Goal: Information Seeking & Learning: Learn about a topic

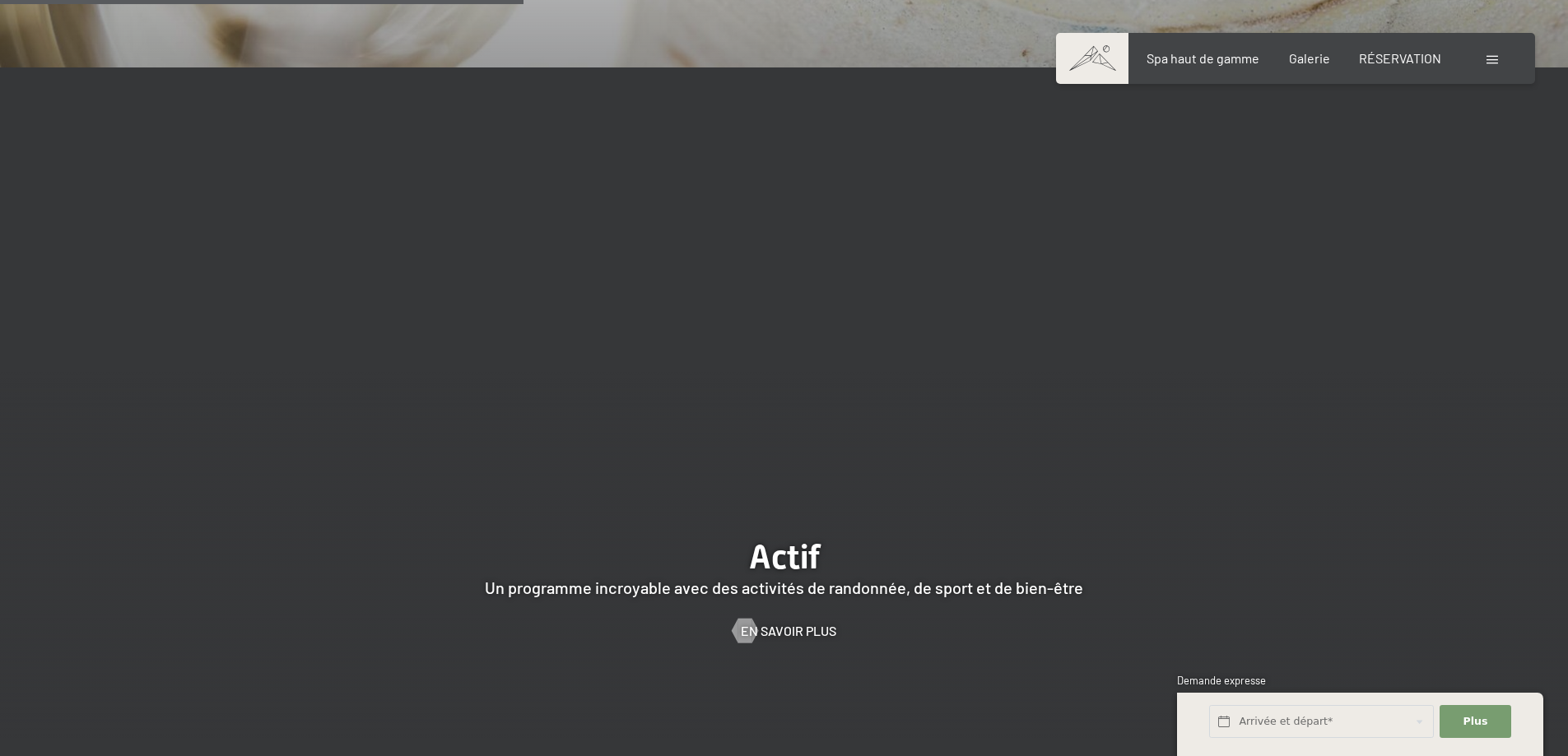
scroll to position [3868, 0]
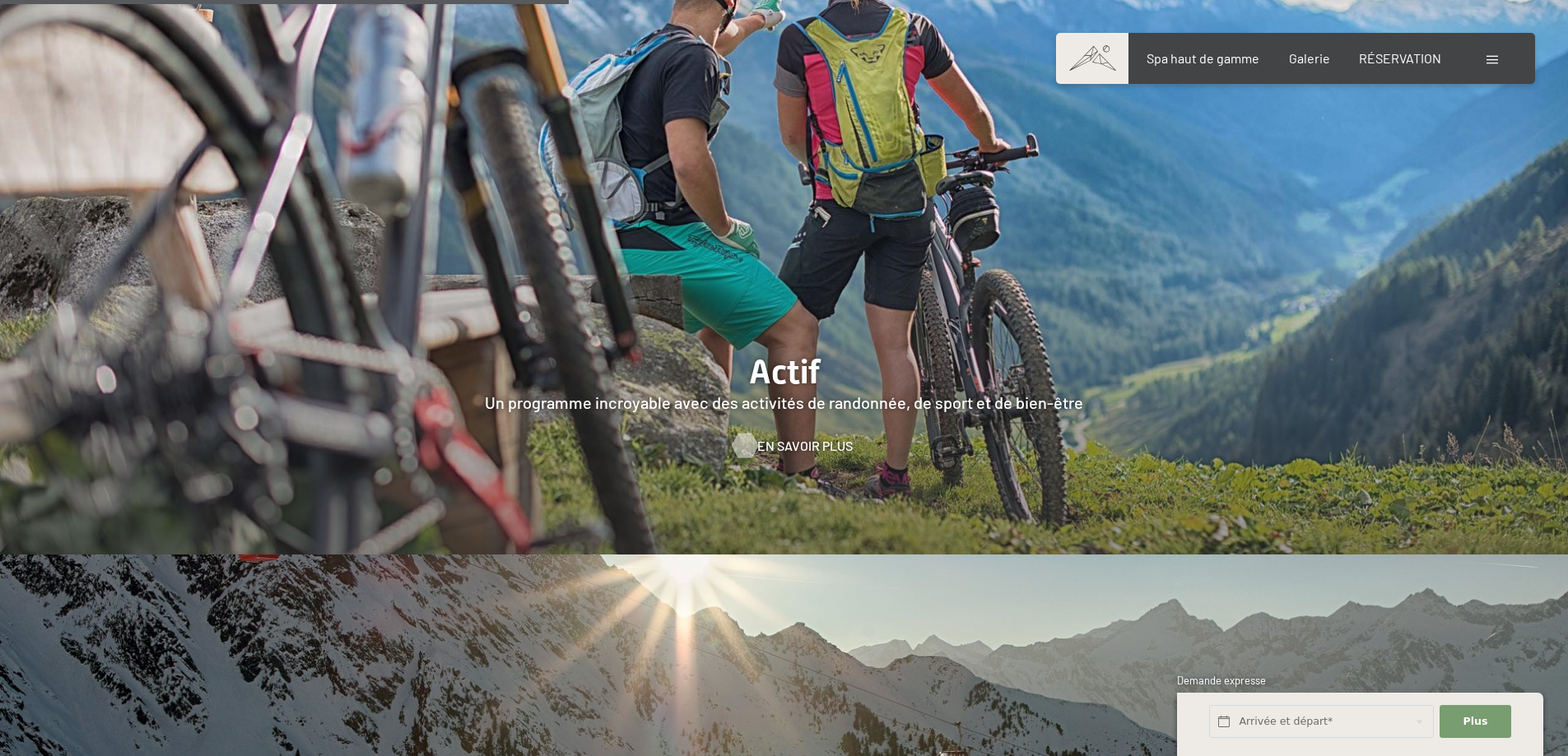
click at [784, 438] on font "En savoir plus" at bounding box center [805, 446] width 95 height 16
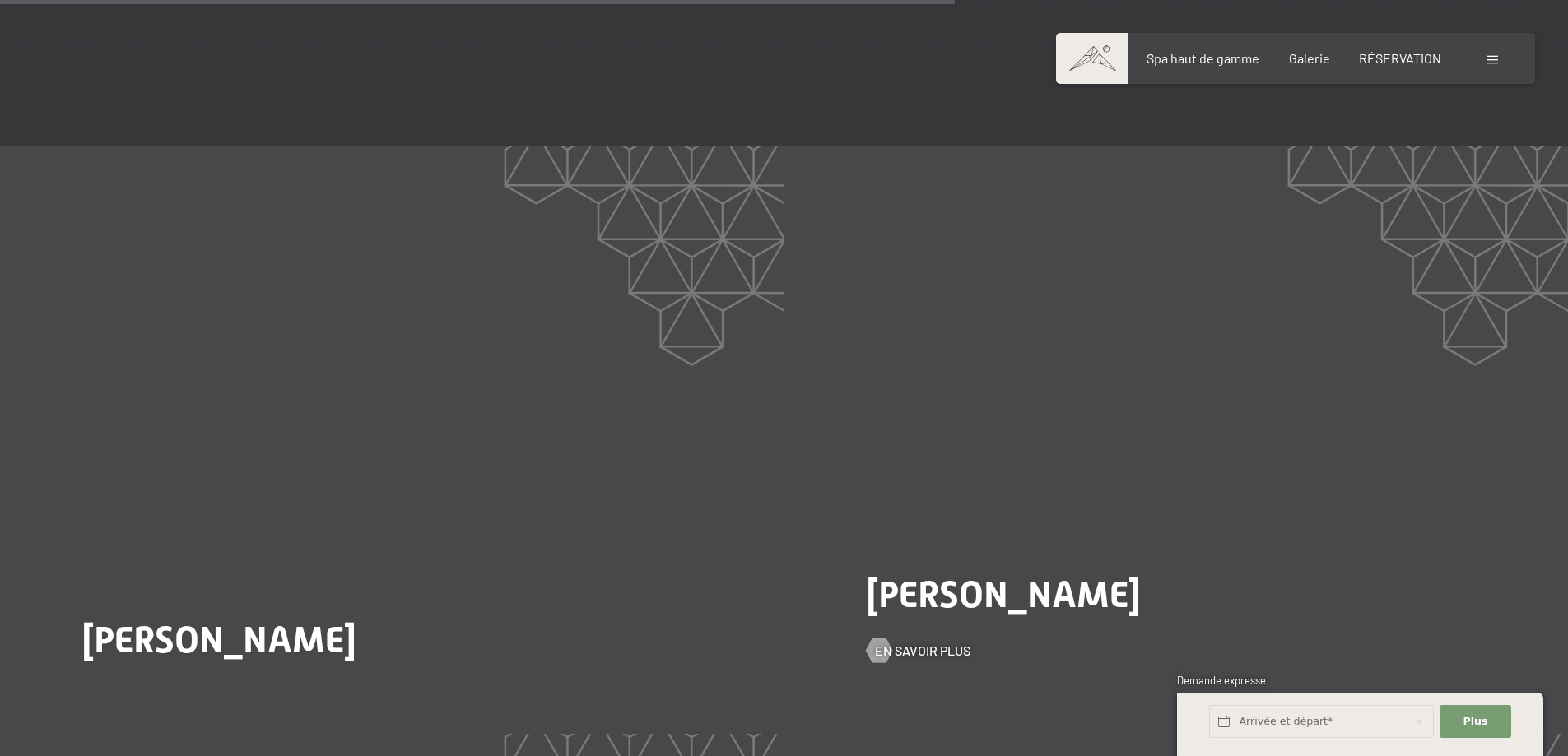
scroll to position [3374, 0]
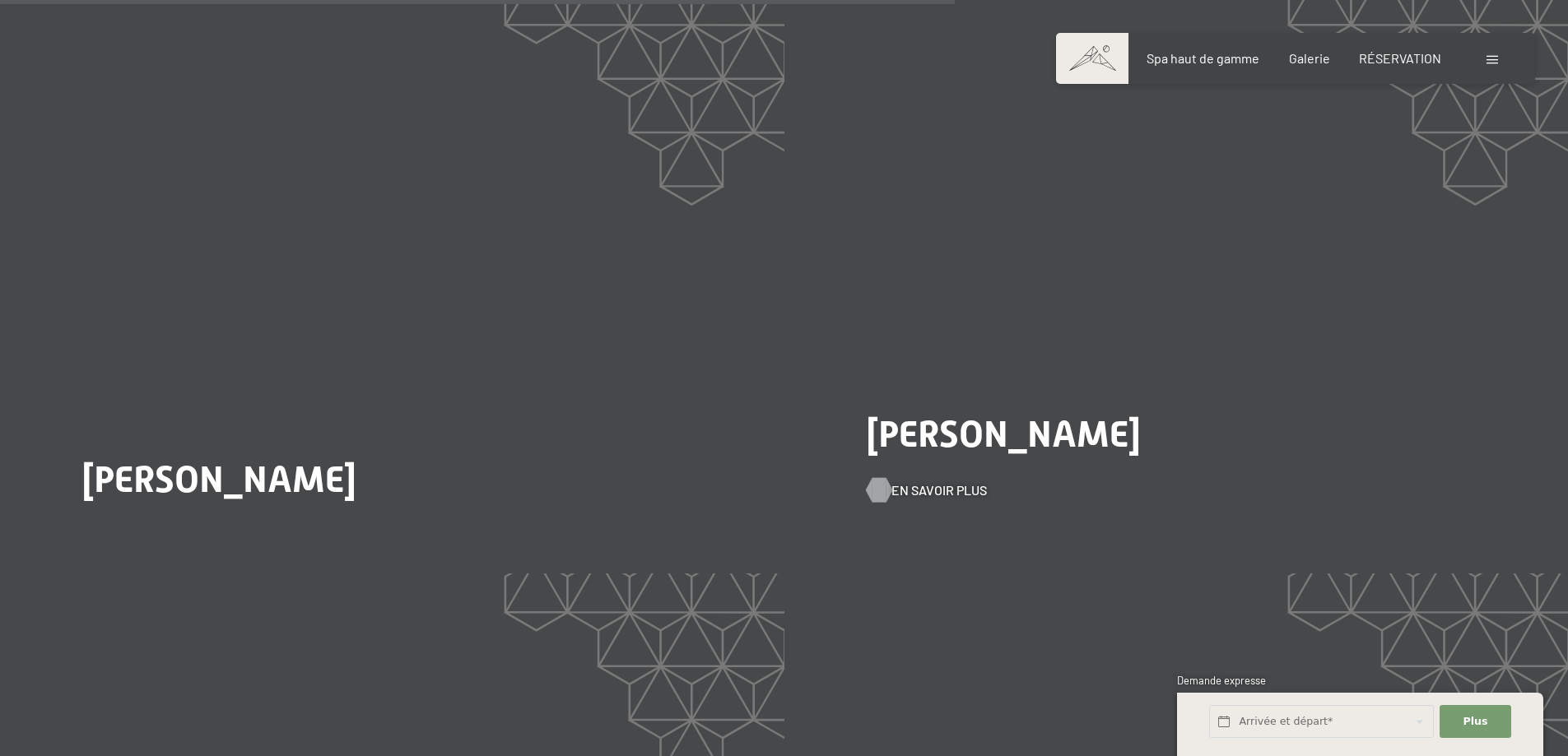
click at [918, 482] on font "En savoir plus" at bounding box center [939, 490] width 95 height 16
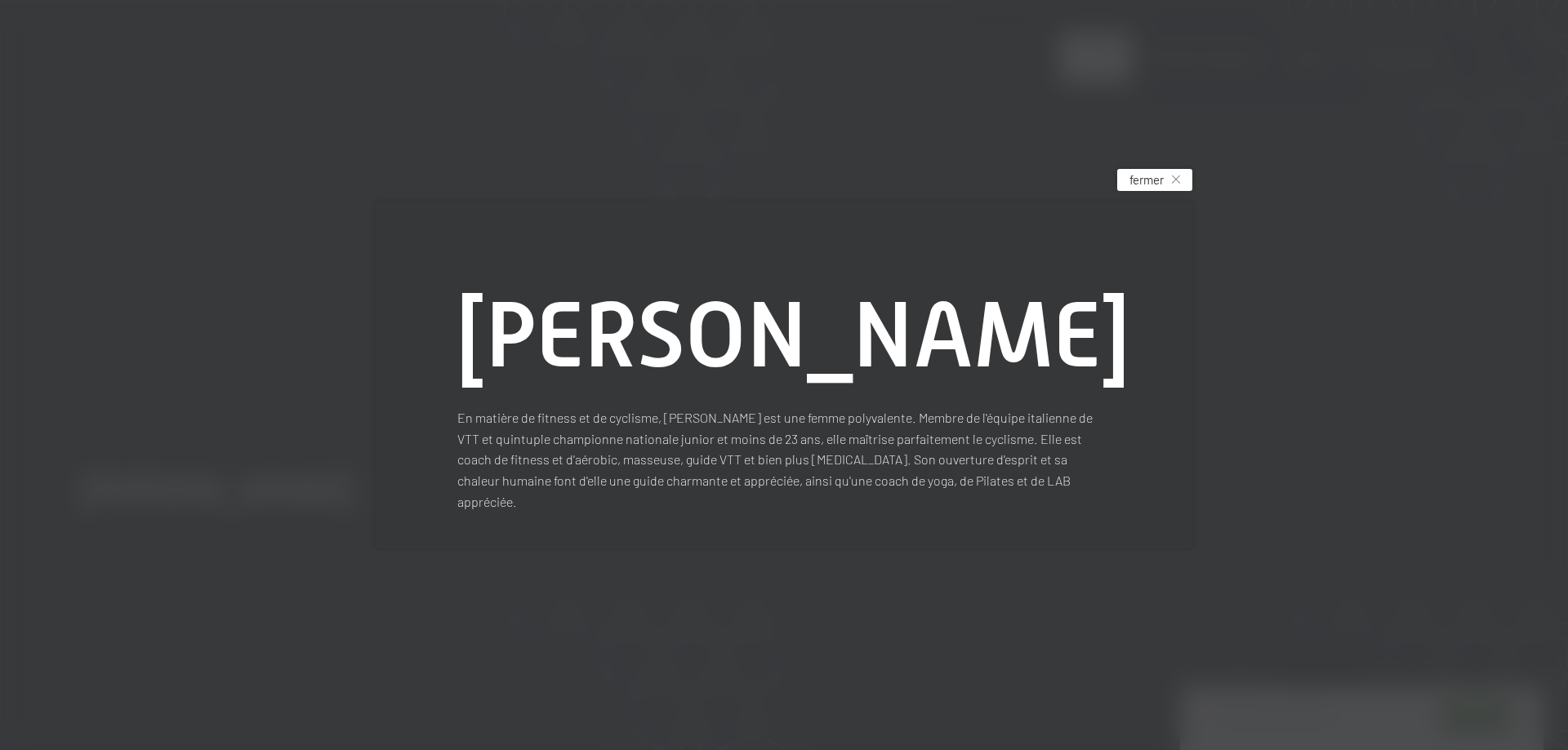
click at [1159, 187] on font "fermer" at bounding box center [1145, 179] width 34 height 15
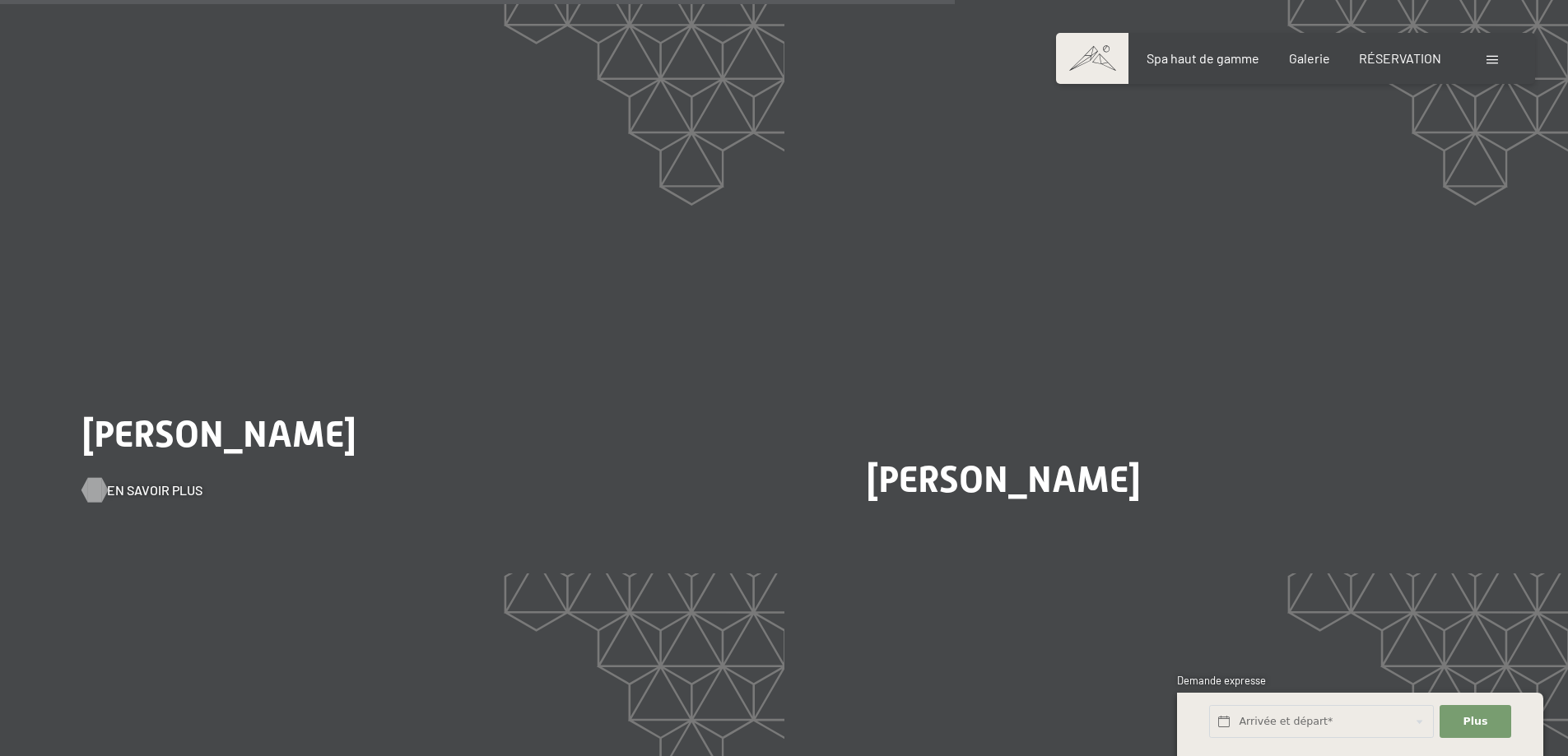
drag, startPoint x: 152, startPoint y: 422, endPoint x: 316, endPoint y: 419, distance: 164.0
click at [155, 482] on font "En savoir plus" at bounding box center [155, 490] width 95 height 16
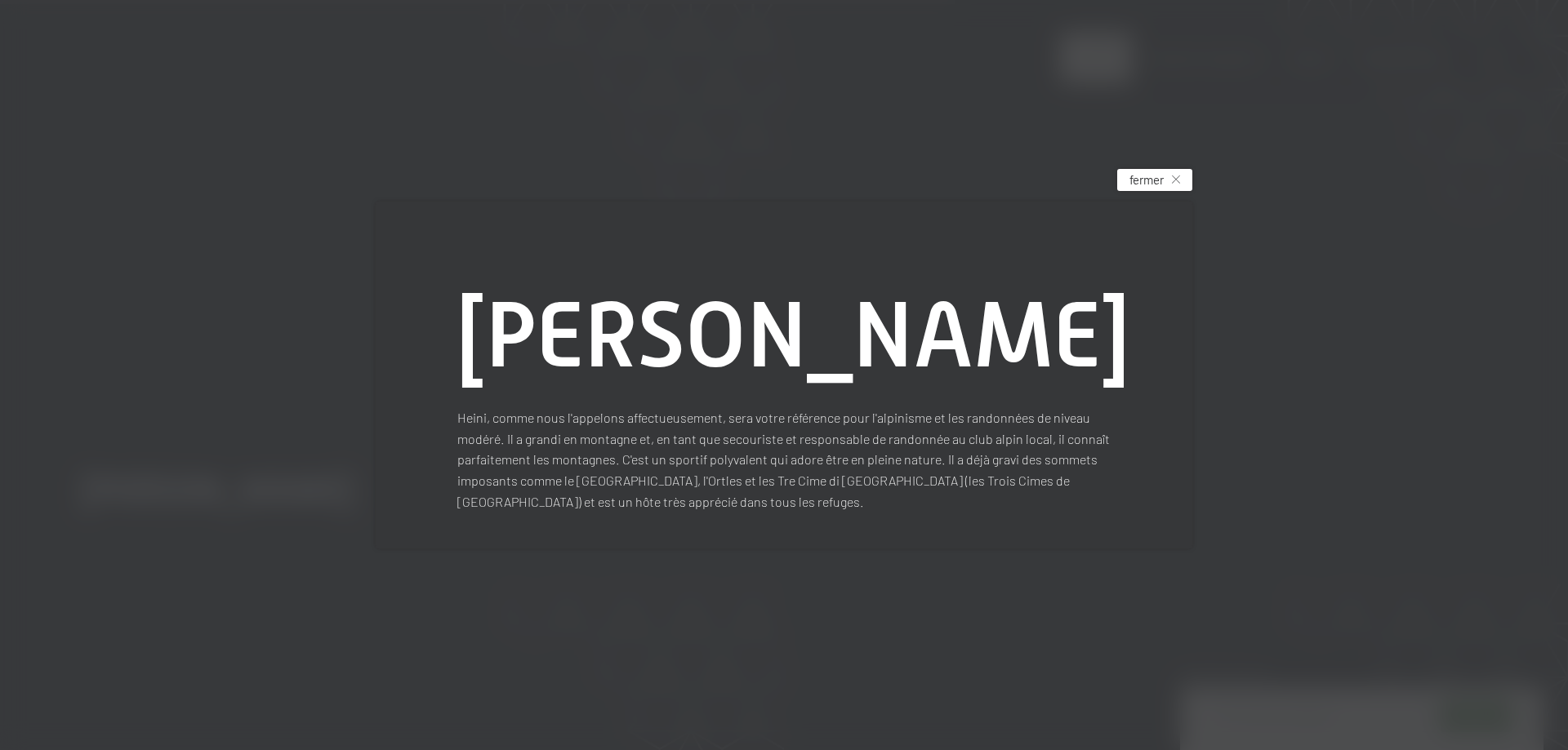
click at [1141, 172] on font "fermer" at bounding box center [1145, 179] width 34 height 15
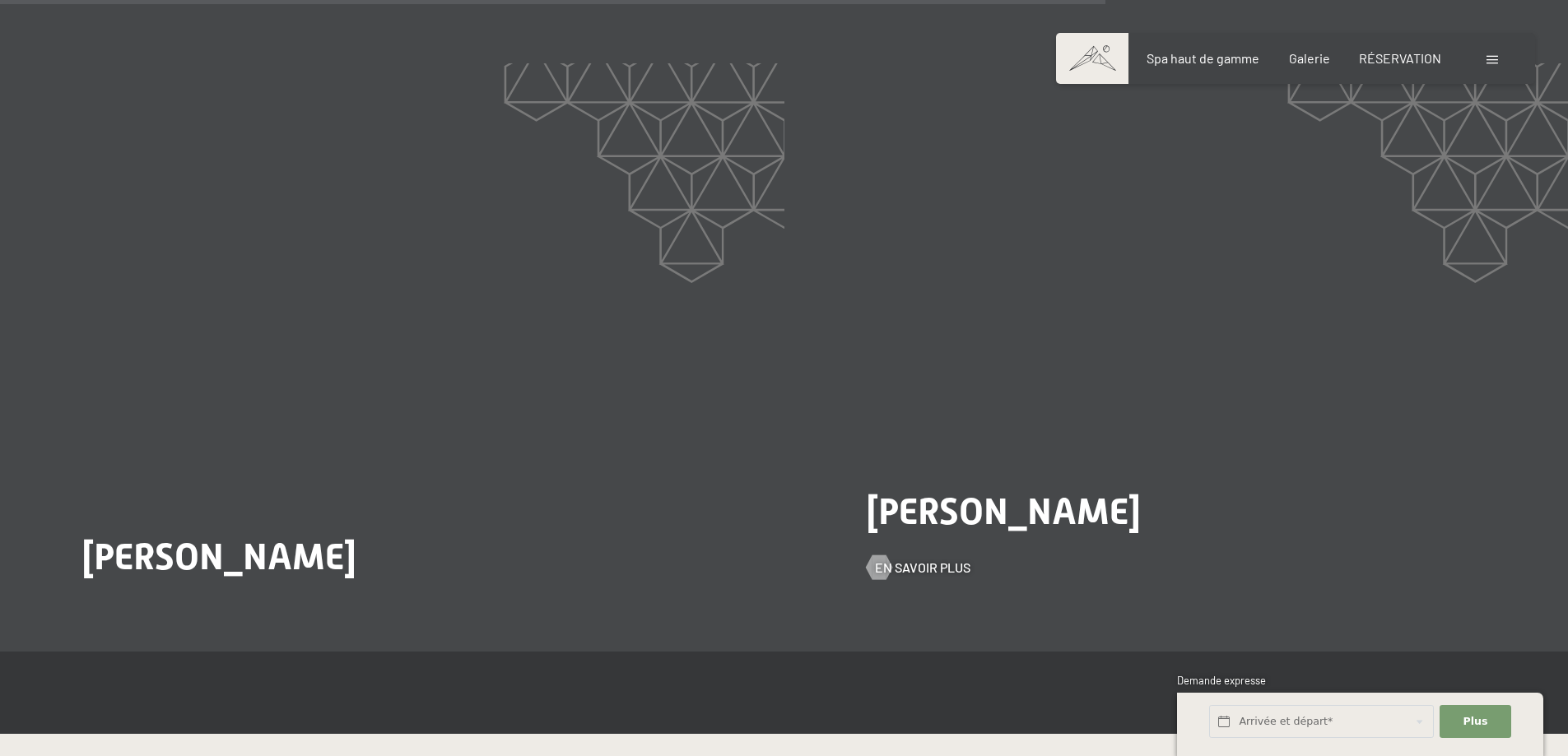
scroll to position [3951, 0]
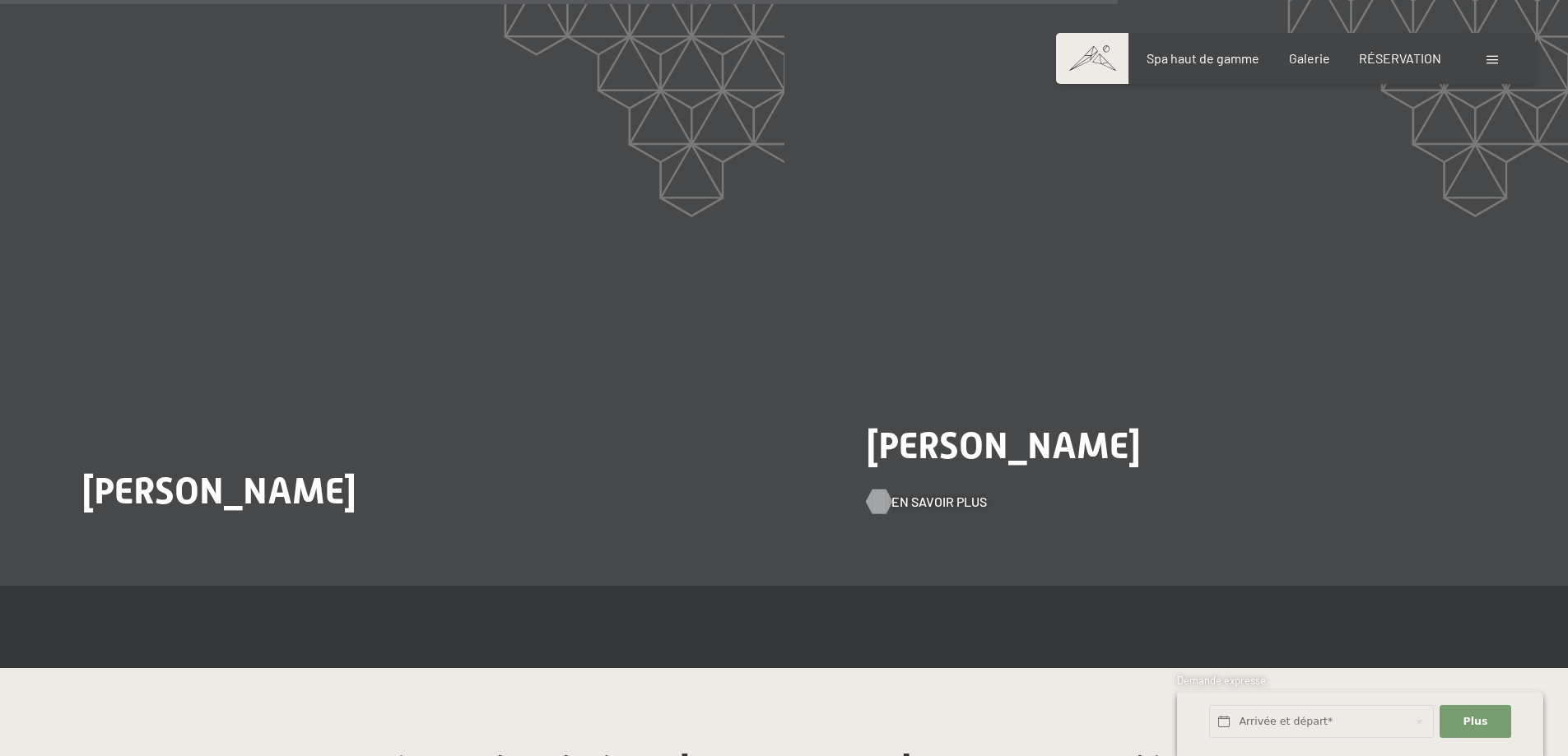
click at [908, 494] on font "En savoir plus" at bounding box center [939, 502] width 95 height 16
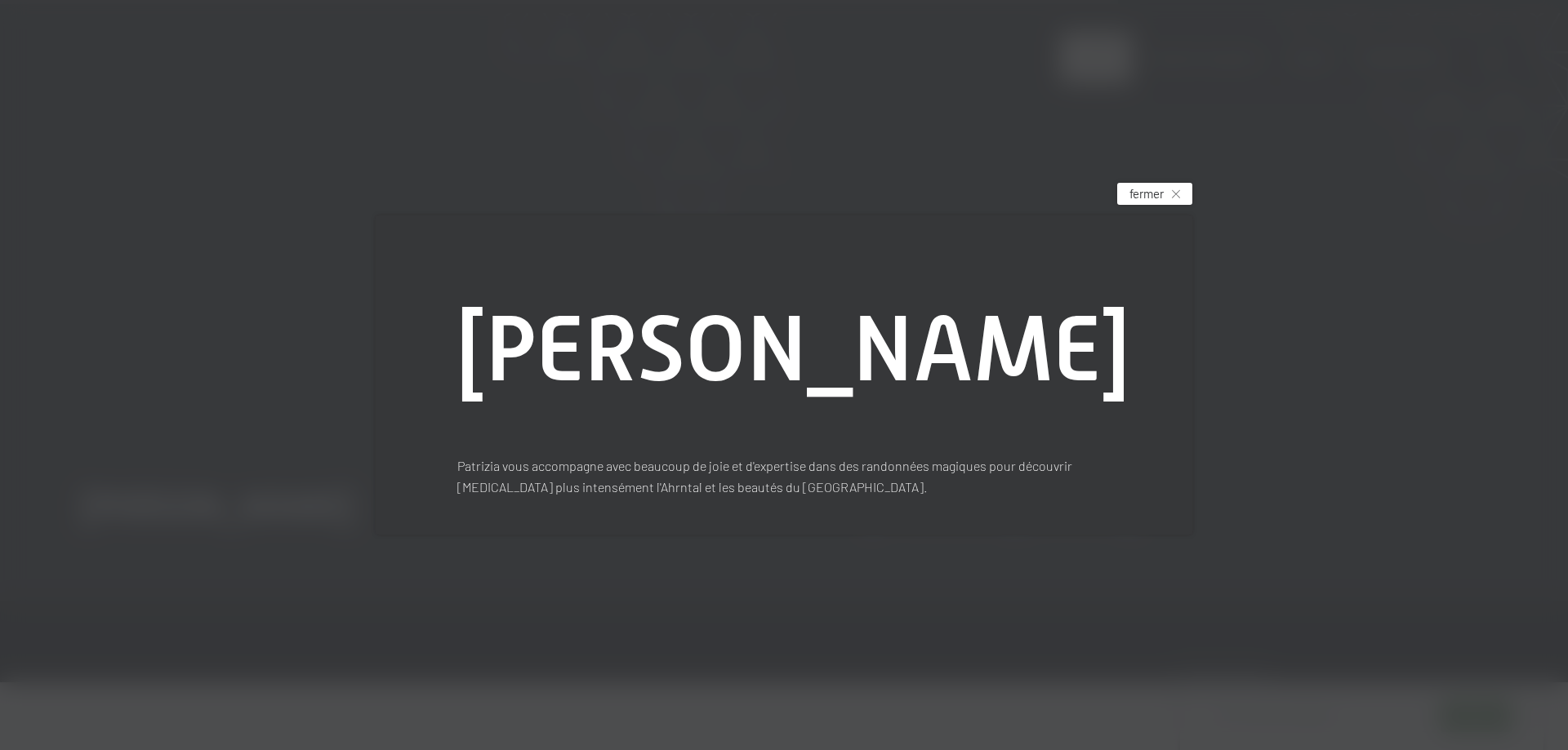
drag, startPoint x: 1156, startPoint y: 128, endPoint x: 1179, endPoint y: 135, distance: 24.0
click at [1158, 186] on font "fermer" at bounding box center [1145, 193] width 34 height 15
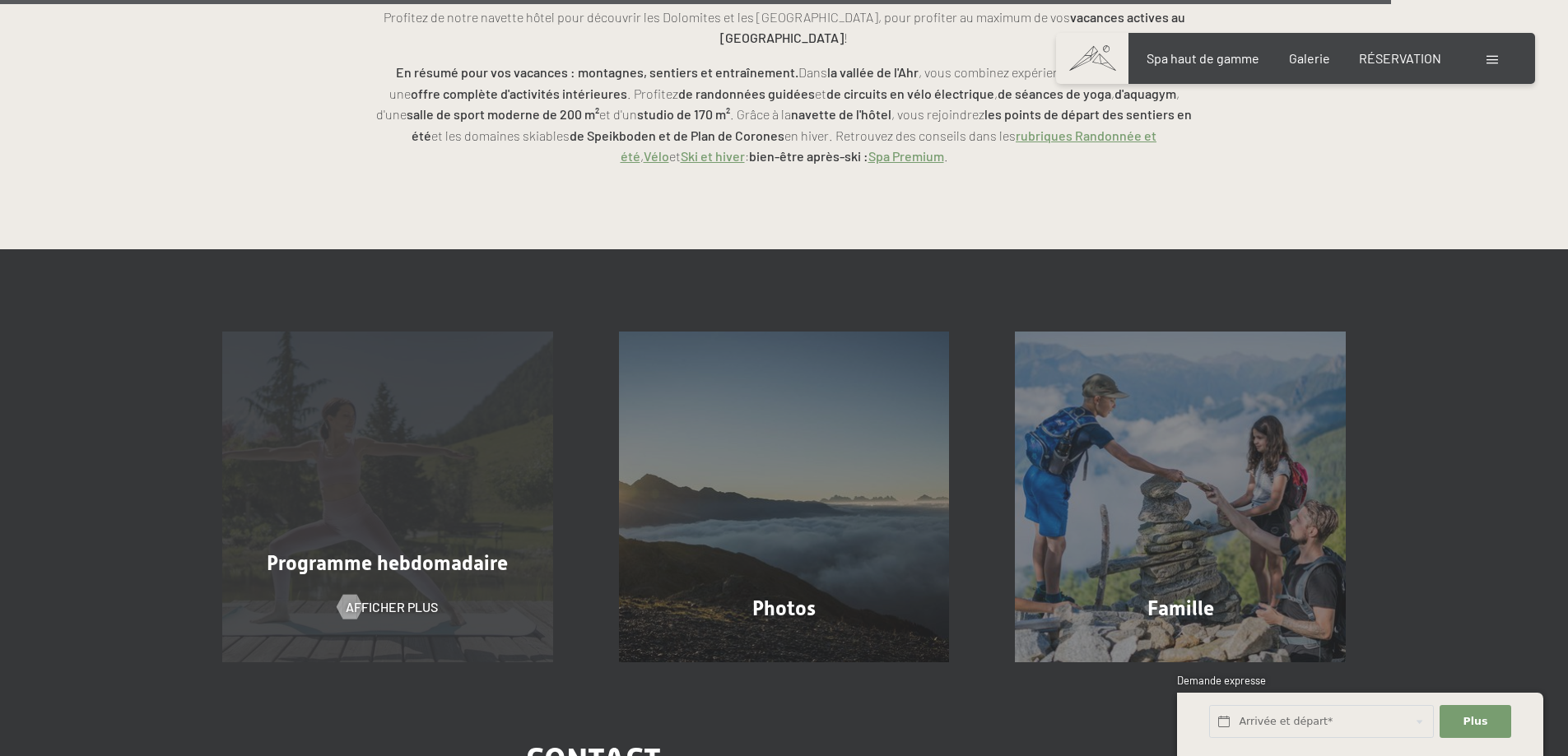
scroll to position [5021, 0]
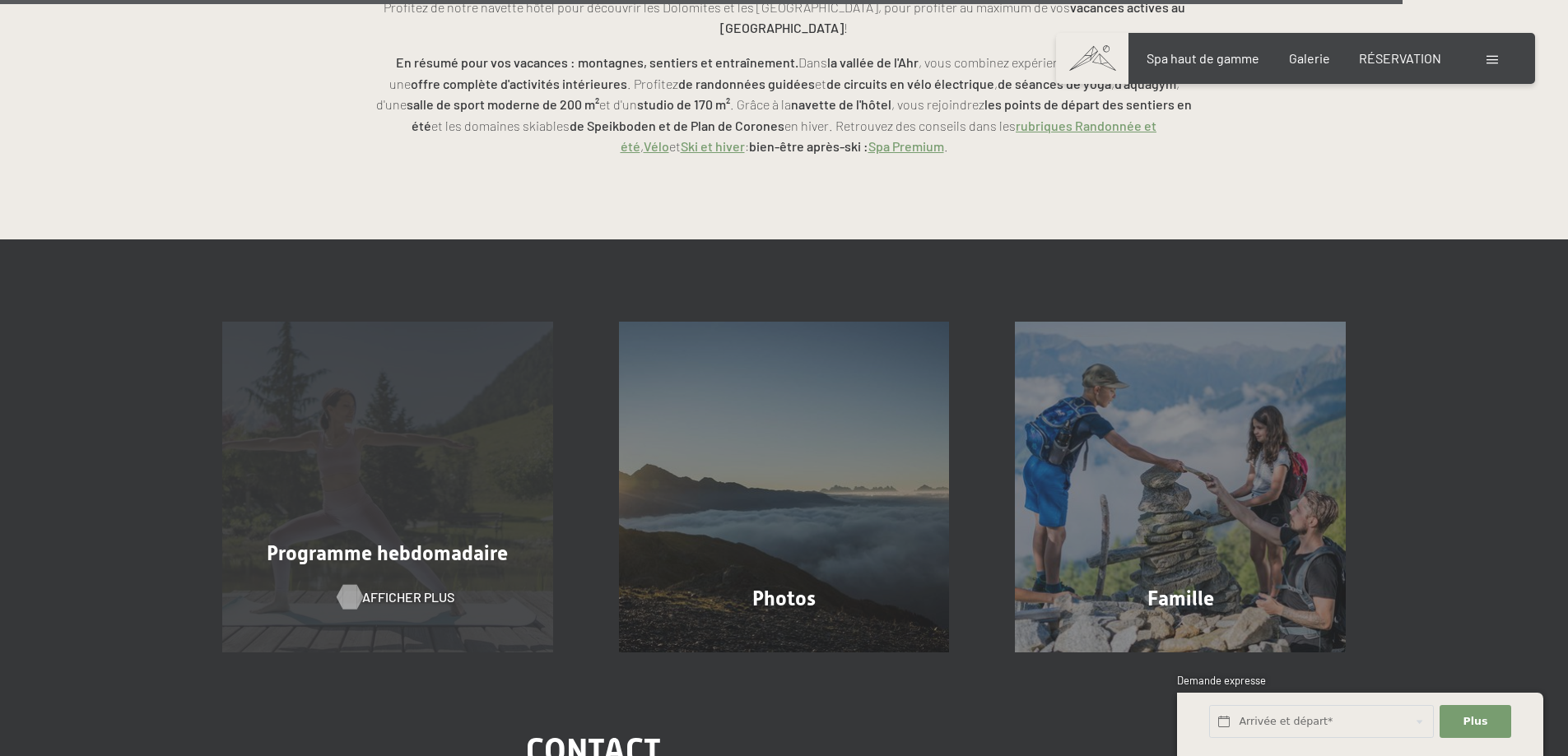
click at [374, 590] on font "Afficher plus" at bounding box center [408, 598] width 92 height 16
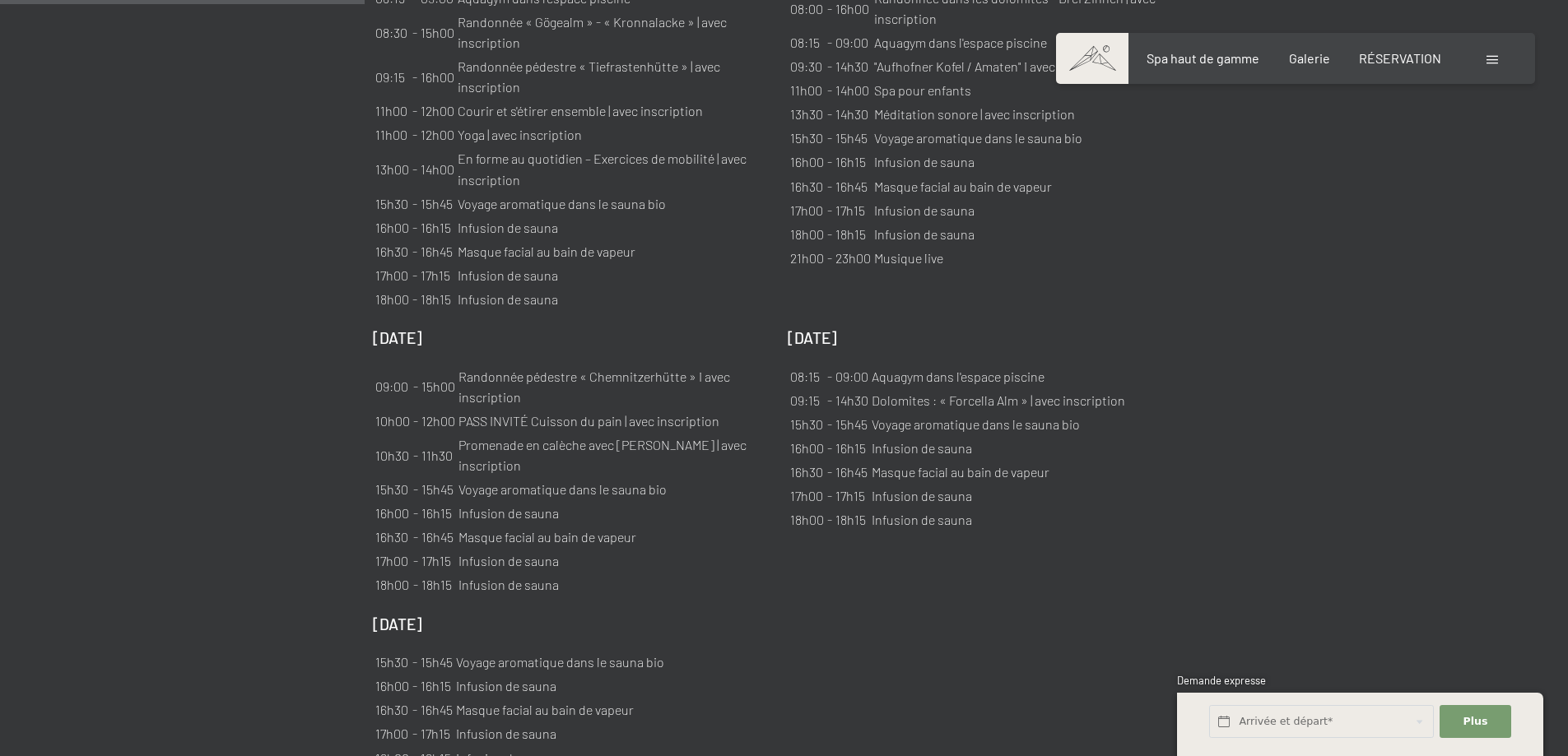
scroll to position [1810, 0]
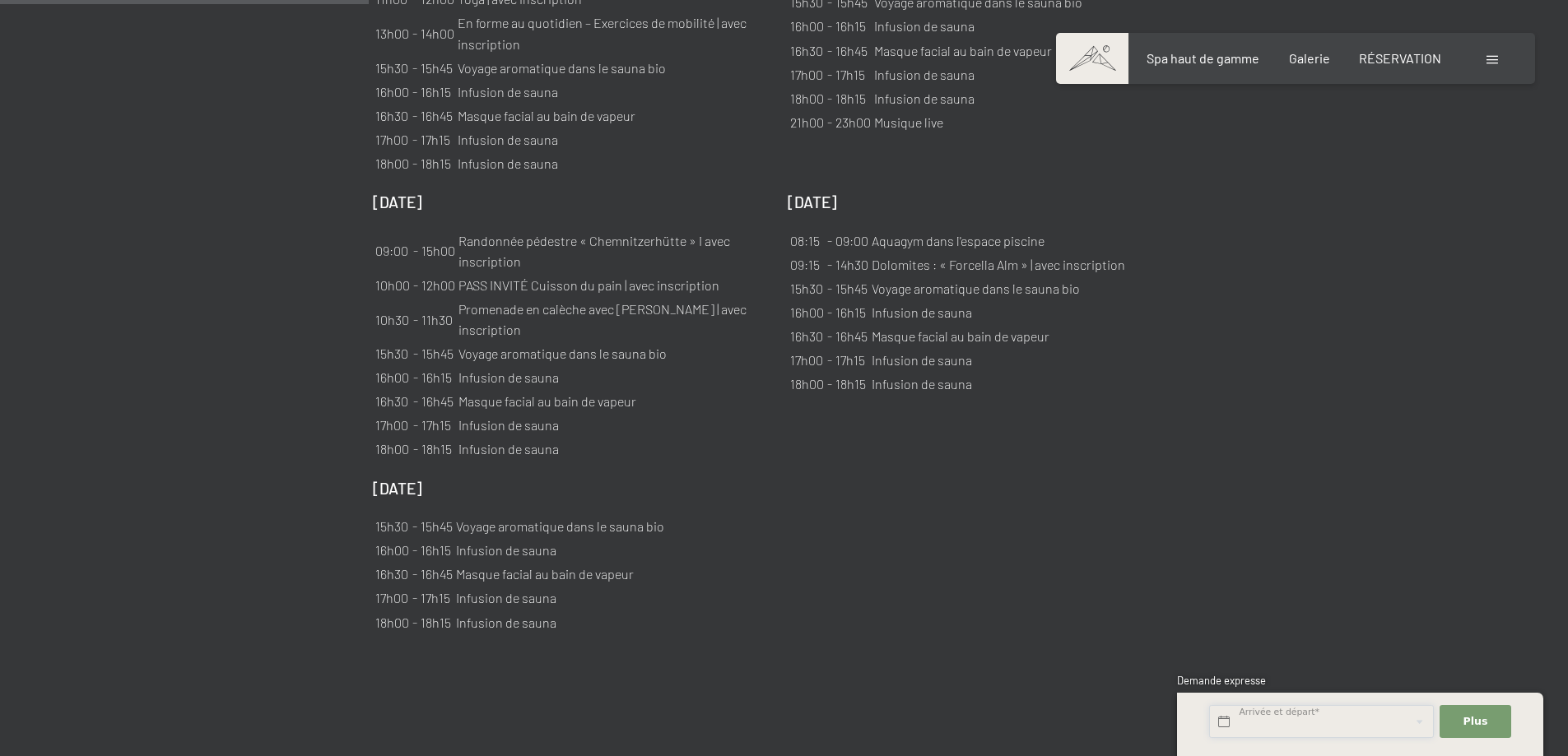
click at [1220, 724] on input "text" at bounding box center [1321, 722] width 225 height 33
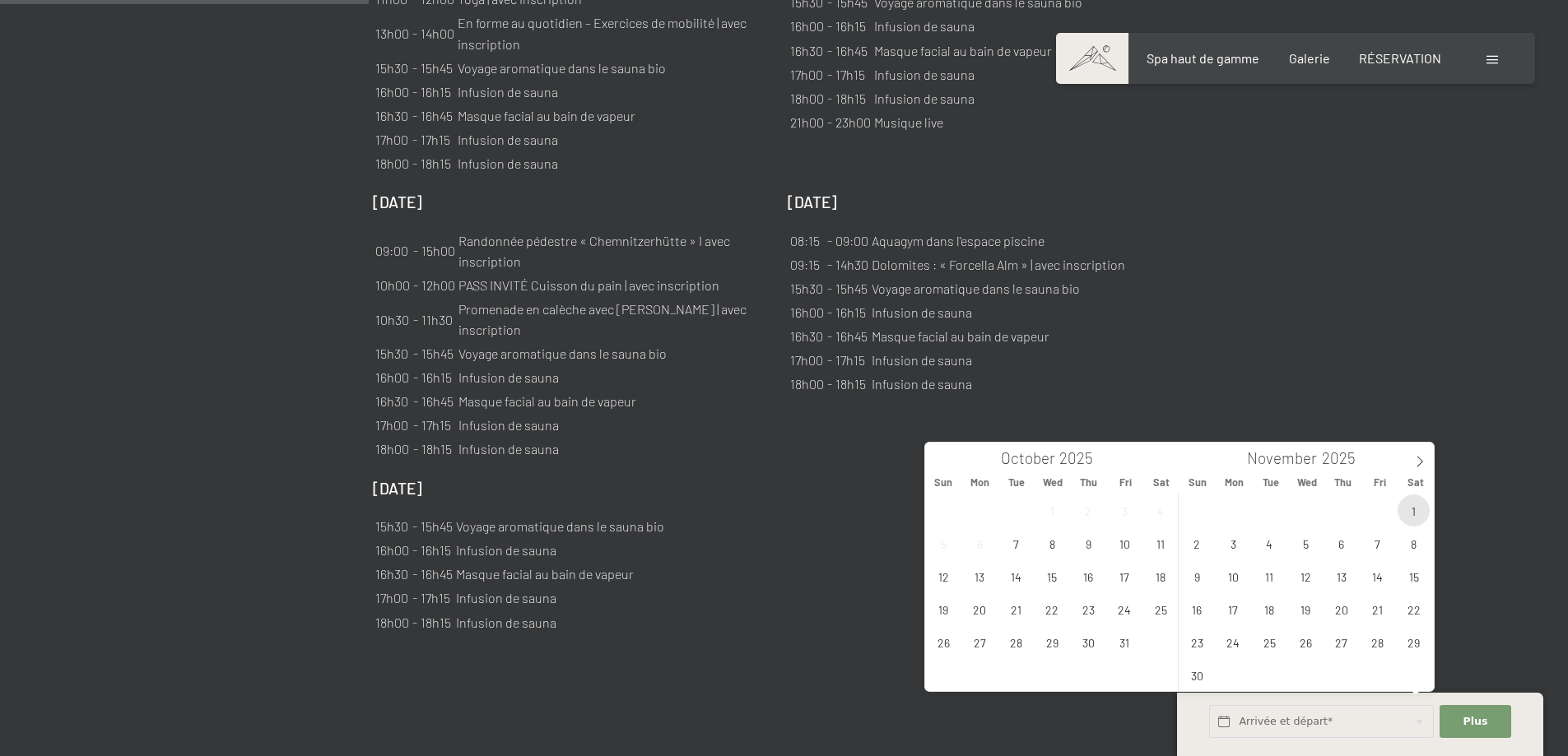
click at [1412, 508] on span "1" at bounding box center [1414, 510] width 32 height 32
type input "Sat. 01/11/2025"
click at [1478, 720] on font "Plus" at bounding box center [1476, 722] width 25 height 12
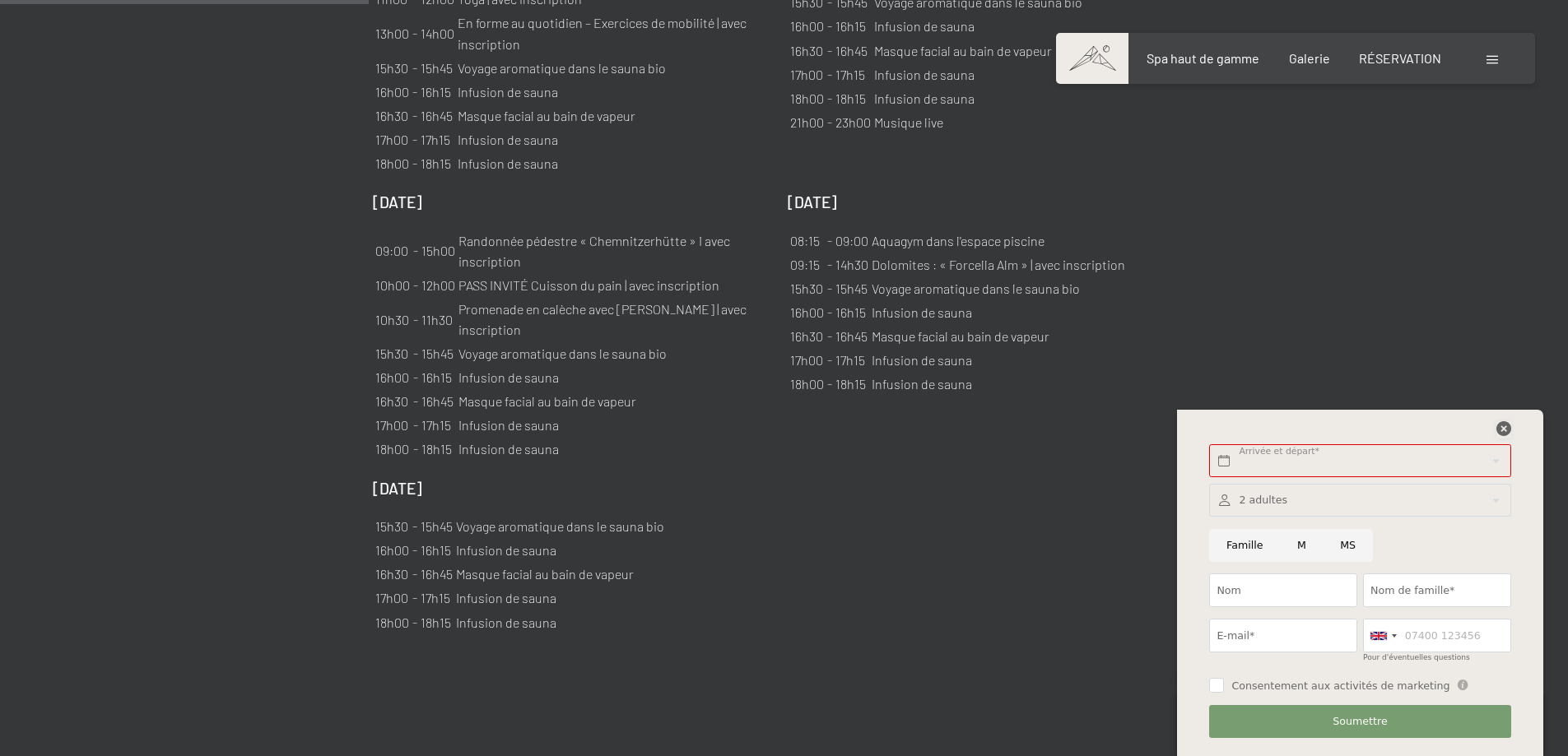
click at [1503, 424] on icon at bounding box center [1504, 429] width 15 height 15
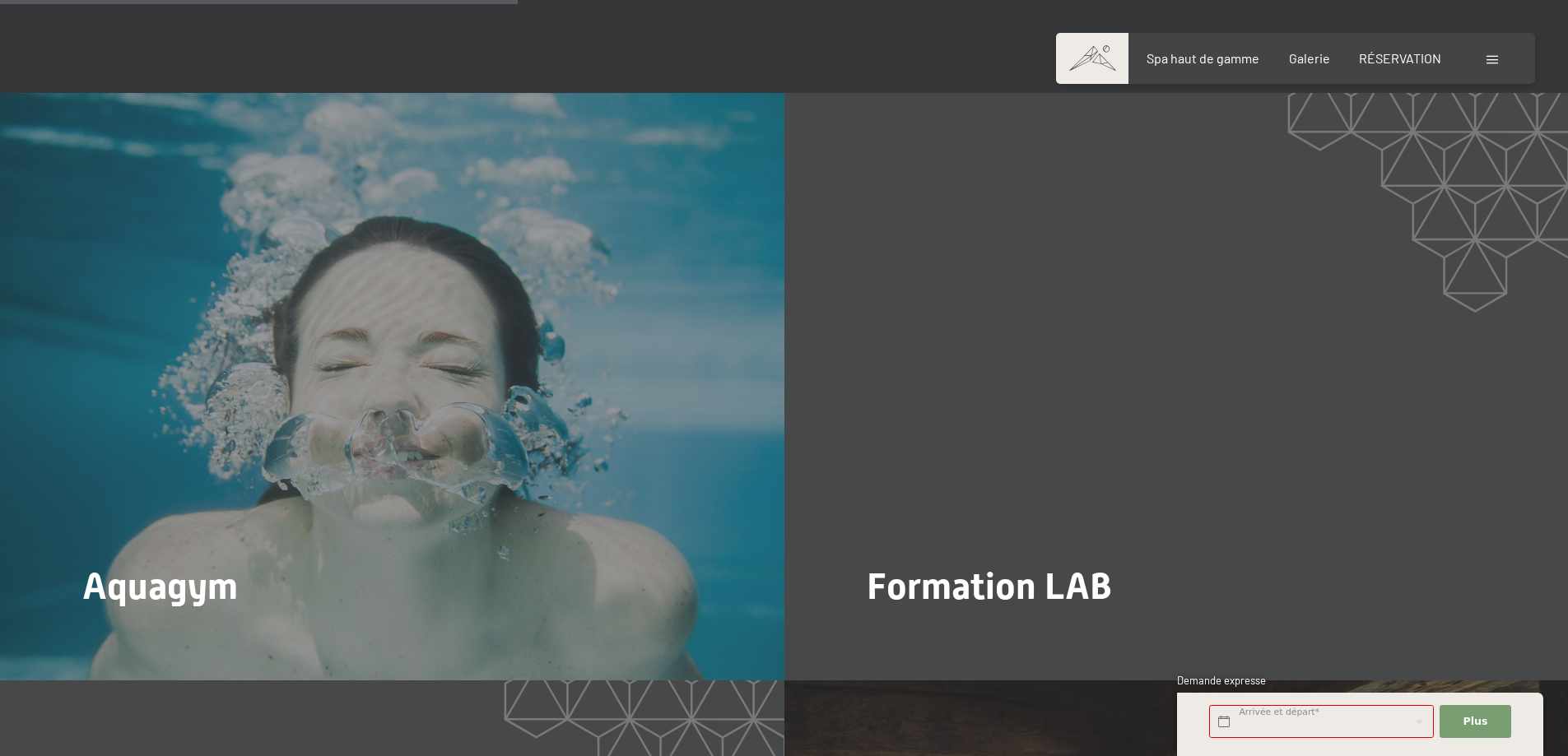
scroll to position [2634, 0]
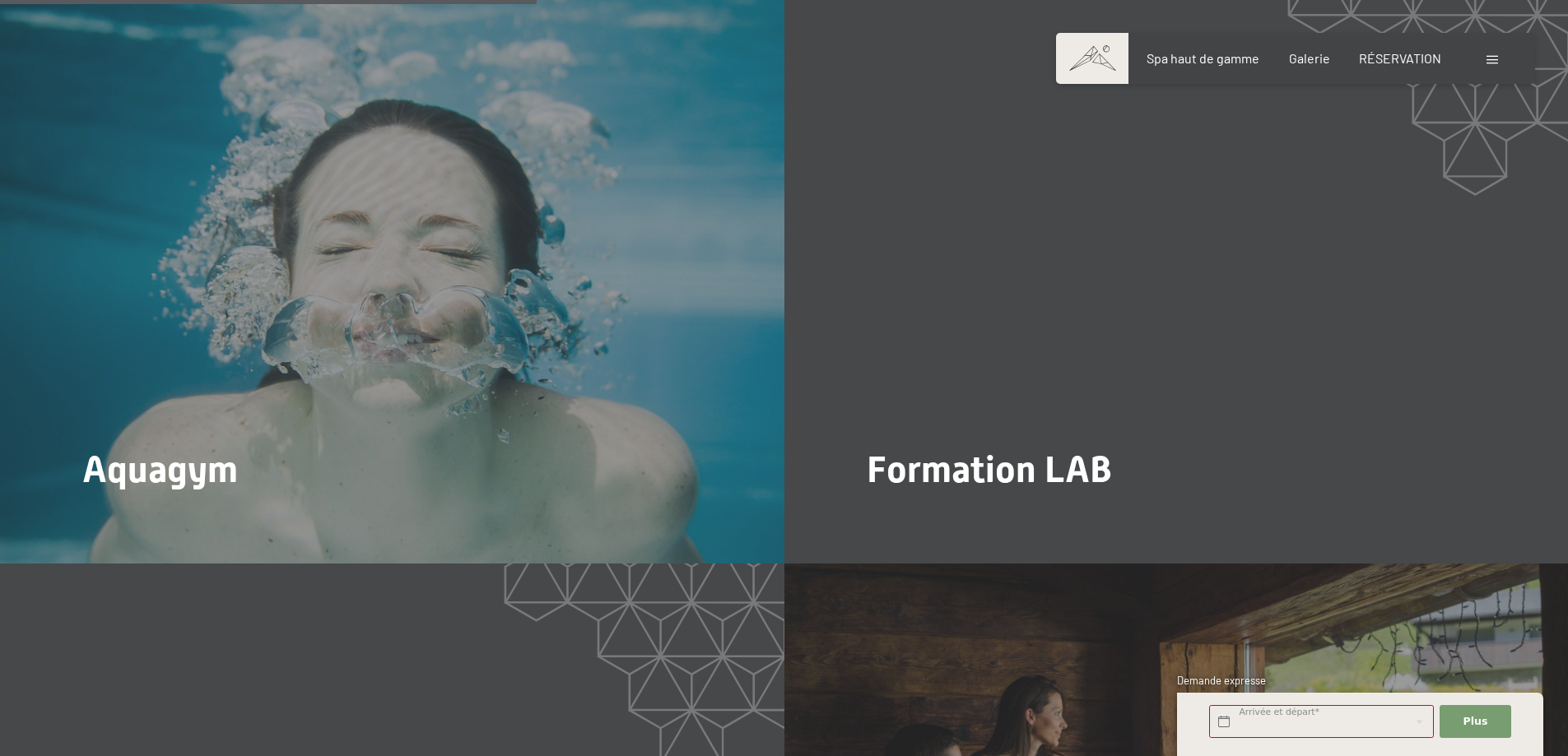
drag, startPoint x: 902, startPoint y: 414, endPoint x: 1211, endPoint y: 390, distance: 309.9
click at [902, 517] on font "En savoir plus" at bounding box center [923, 525] width 95 height 16
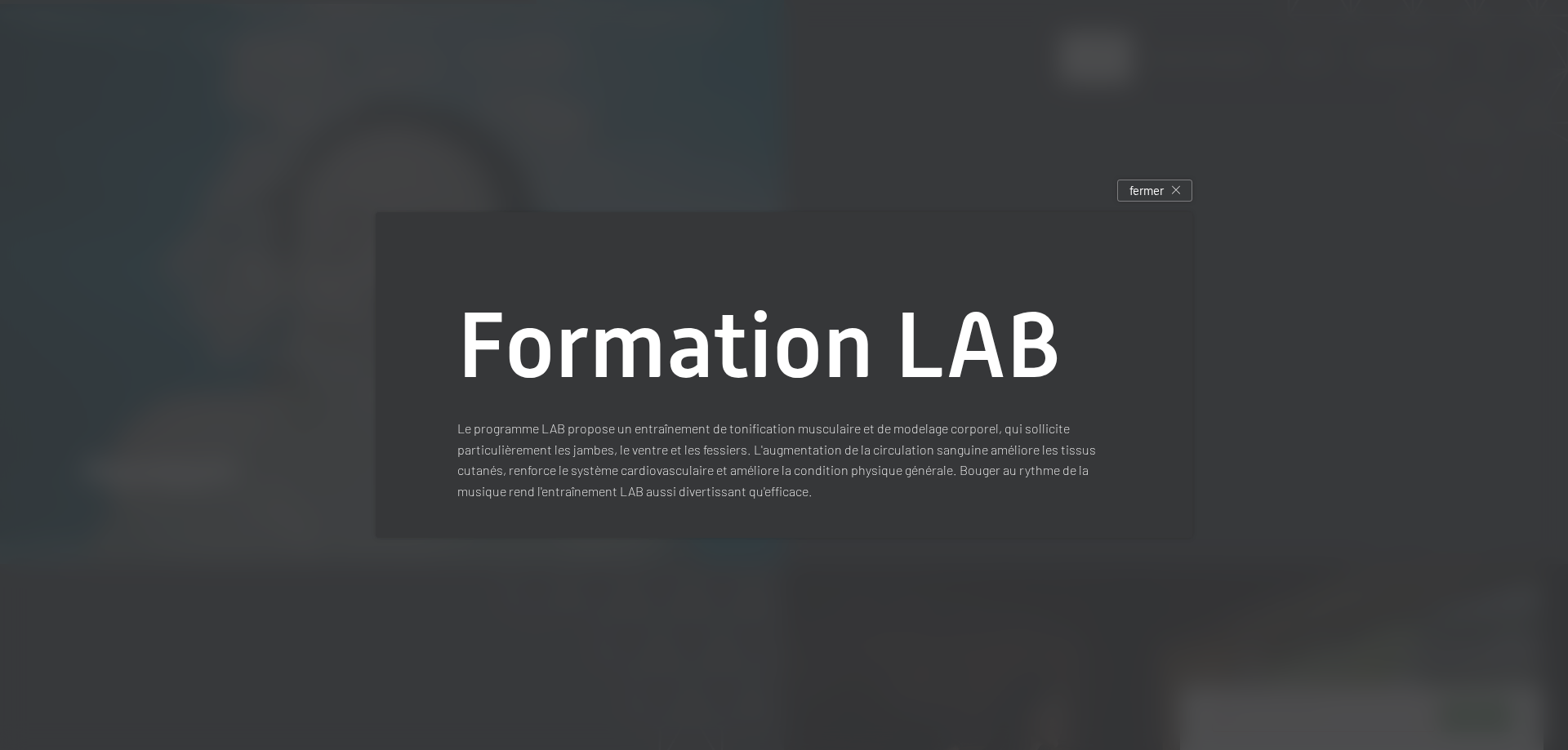
drag, startPoint x: 1145, startPoint y: 192, endPoint x: 1265, endPoint y: 204, distance: 120.6
click at [1148, 192] on font "fermer" at bounding box center [1145, 189] width 34 height 15
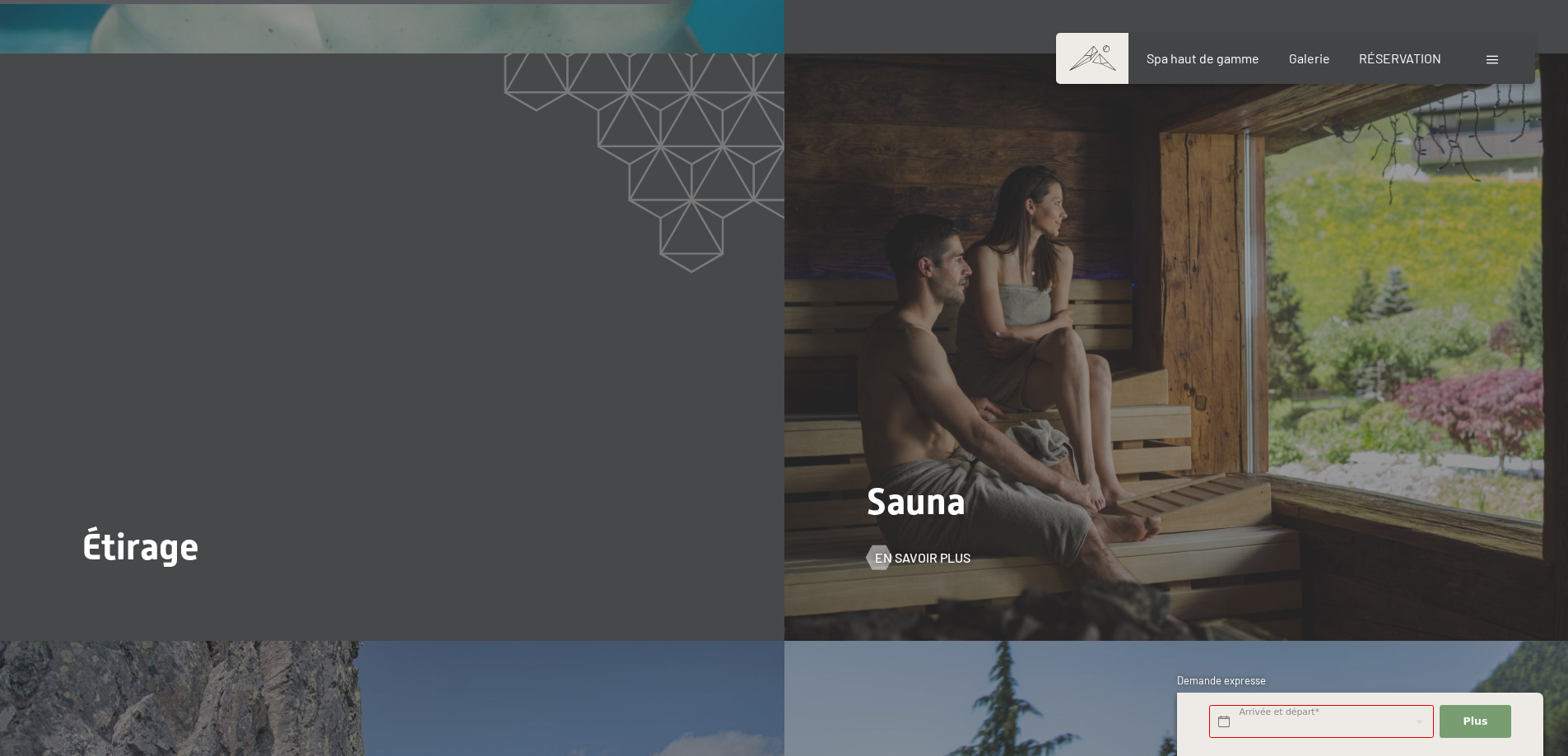
scroll to position [3292, 0]
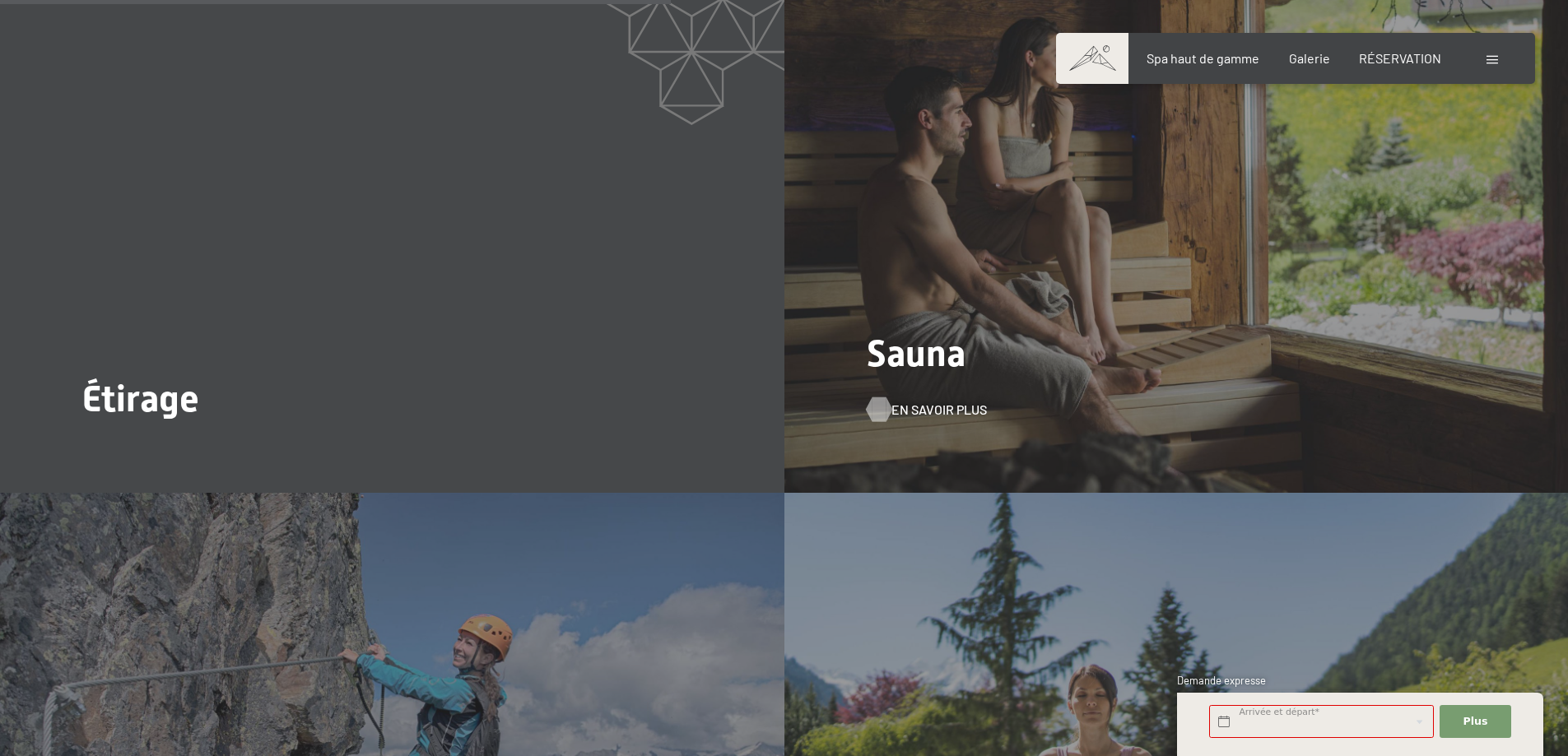
click at [903, 401] on font "En savoir plus" at bounding box center [939, 409] width 95 height 16
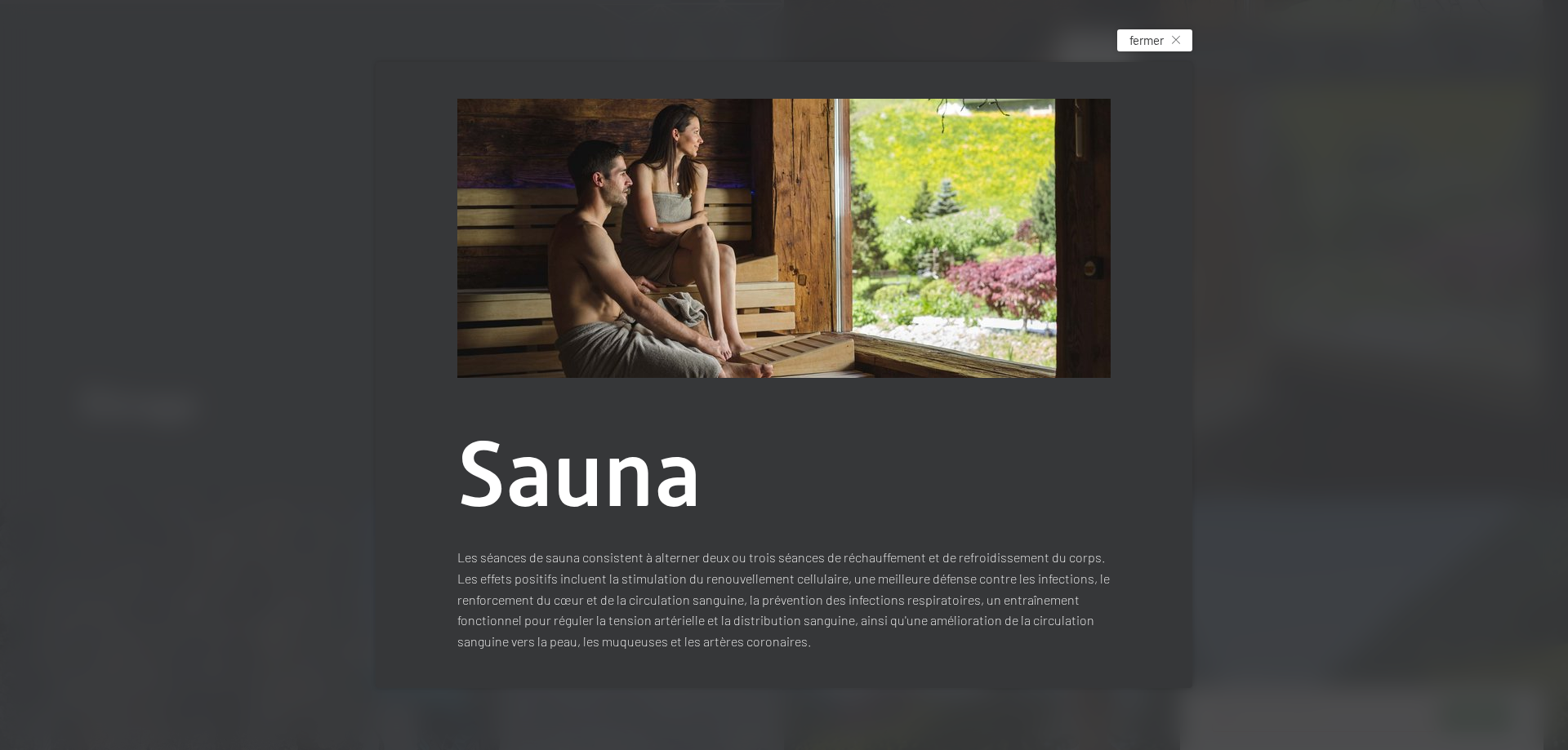
click at [1179, 38] on icon at bounding box center [1175, 39] width 8 height 8
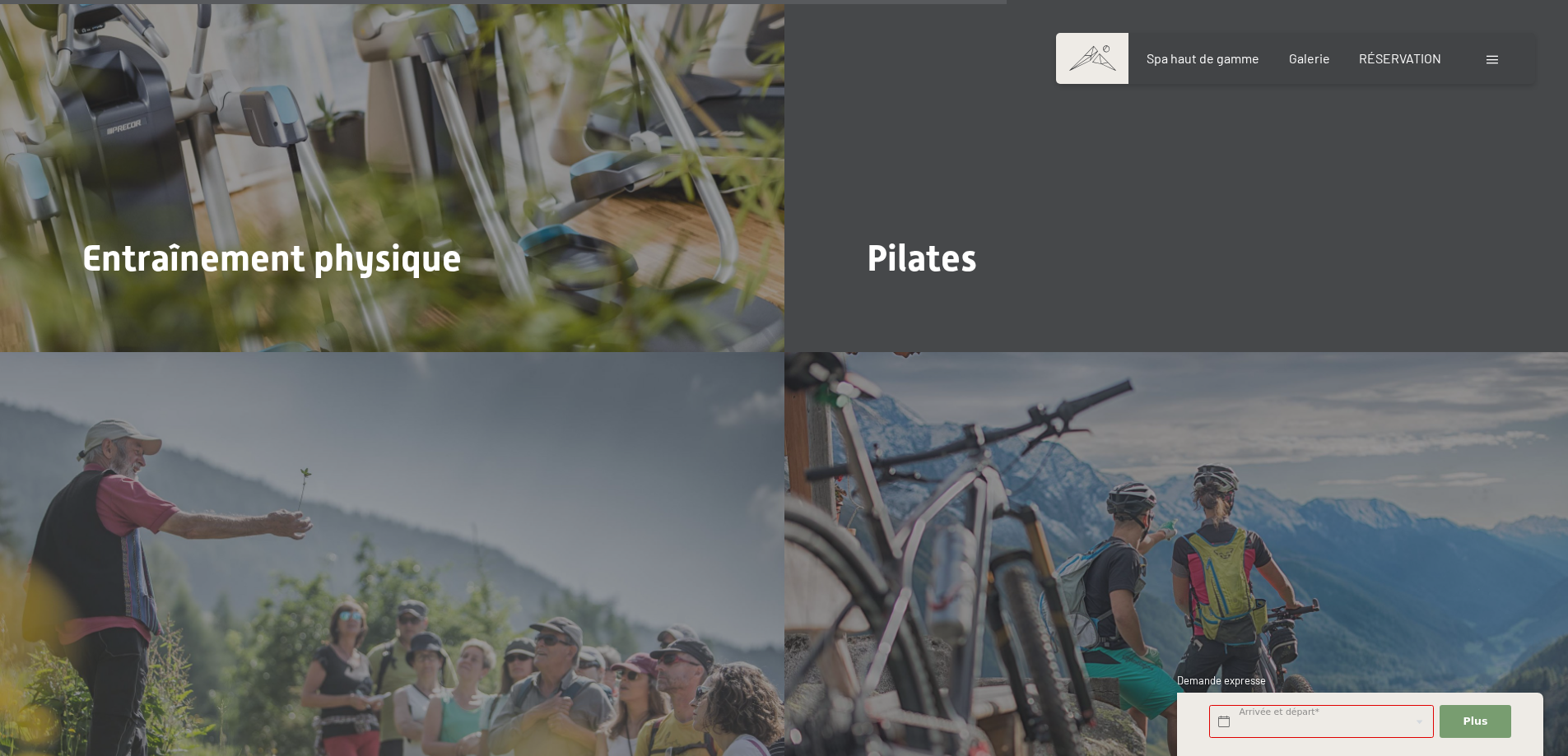
scroll to position [4938, 0]
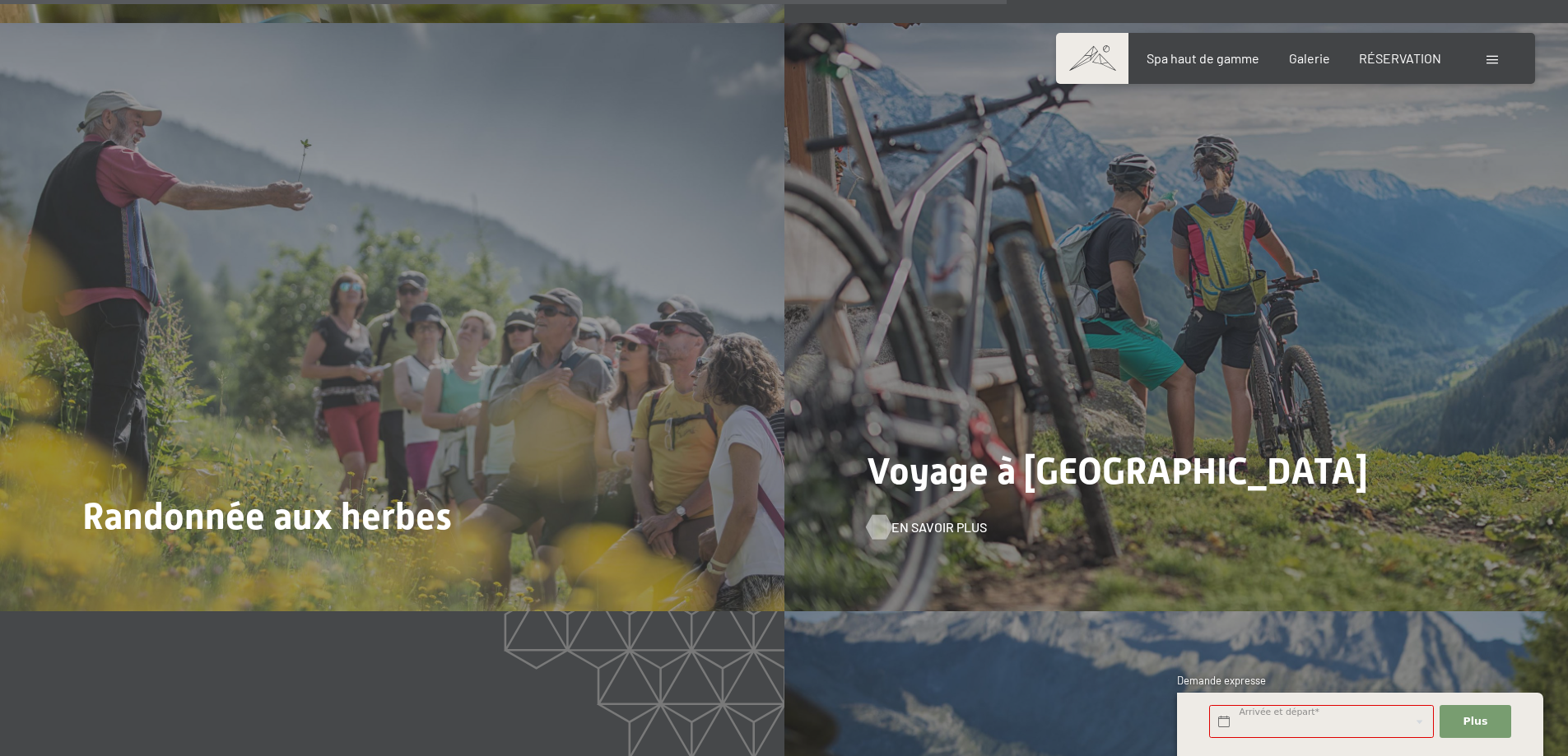
click at [948, 519] on font "En savoir plus" at bounding box center [939, 527] width 95 height 16
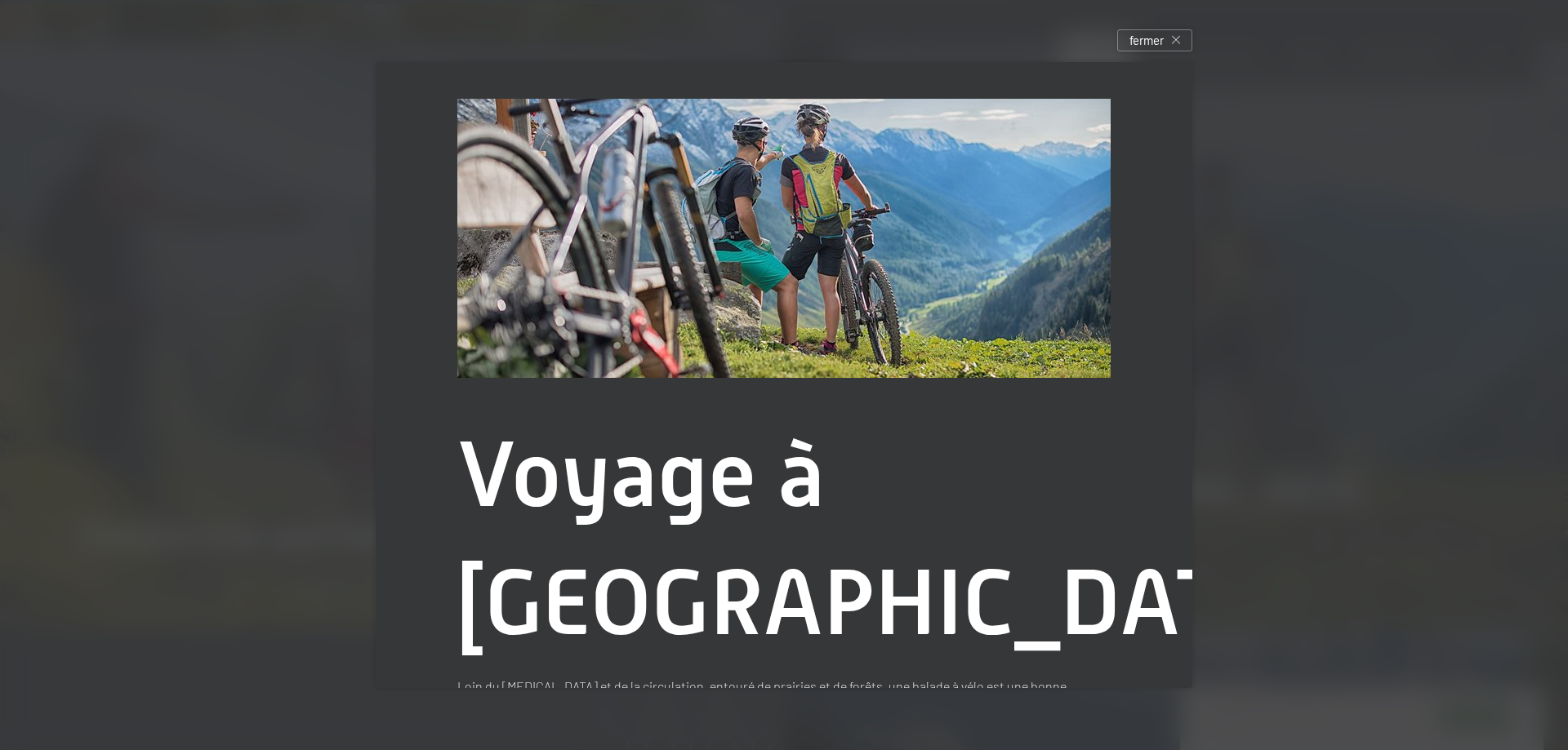
drag, startPoint x: 1151, startPoint y: 52, endPoint x: 1255, endPoint y: 91, distance: 111.1
click at [1153, 47] on font "fermer" at bounding box center [1145, 39] width 34 height 15
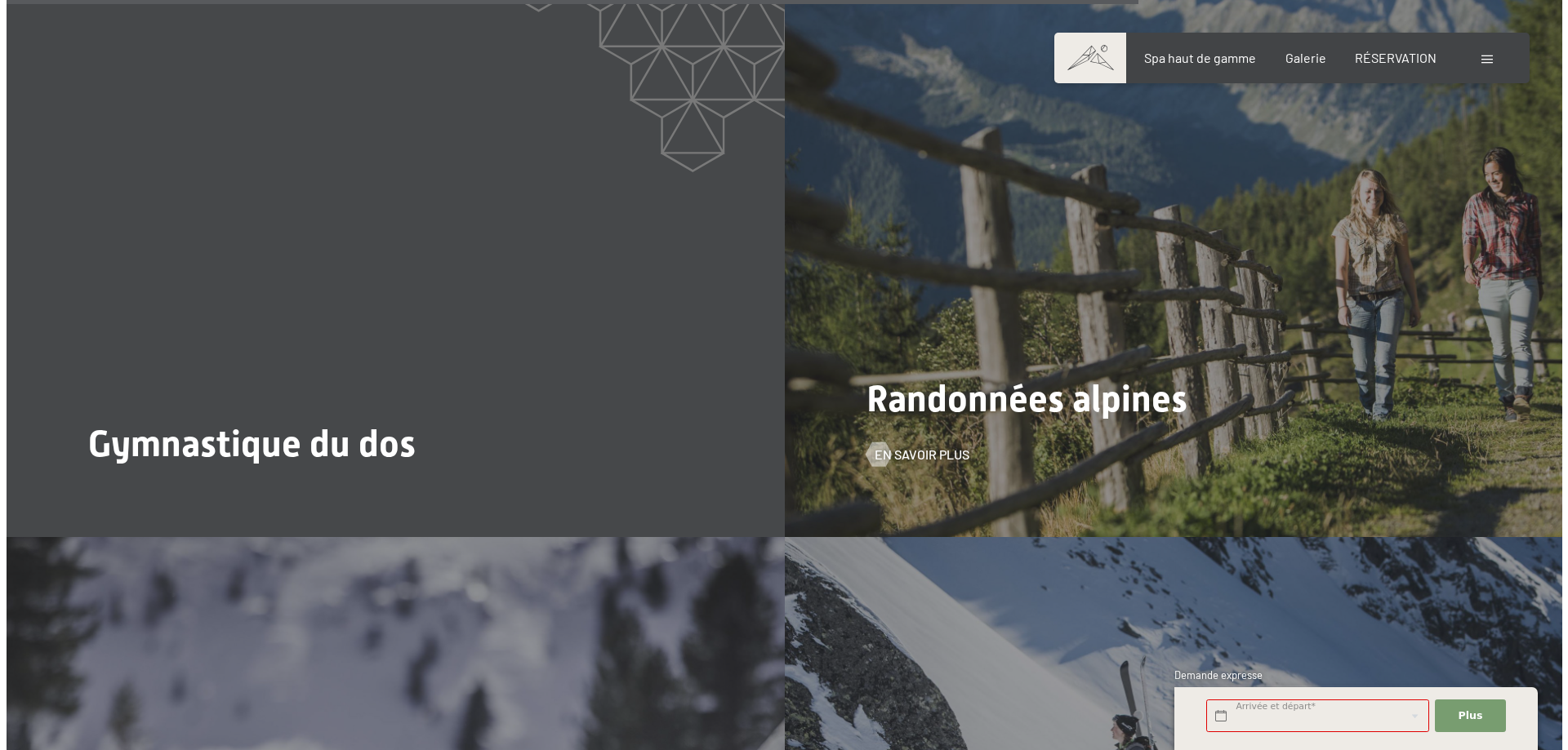
scroll to position [5552, 0]
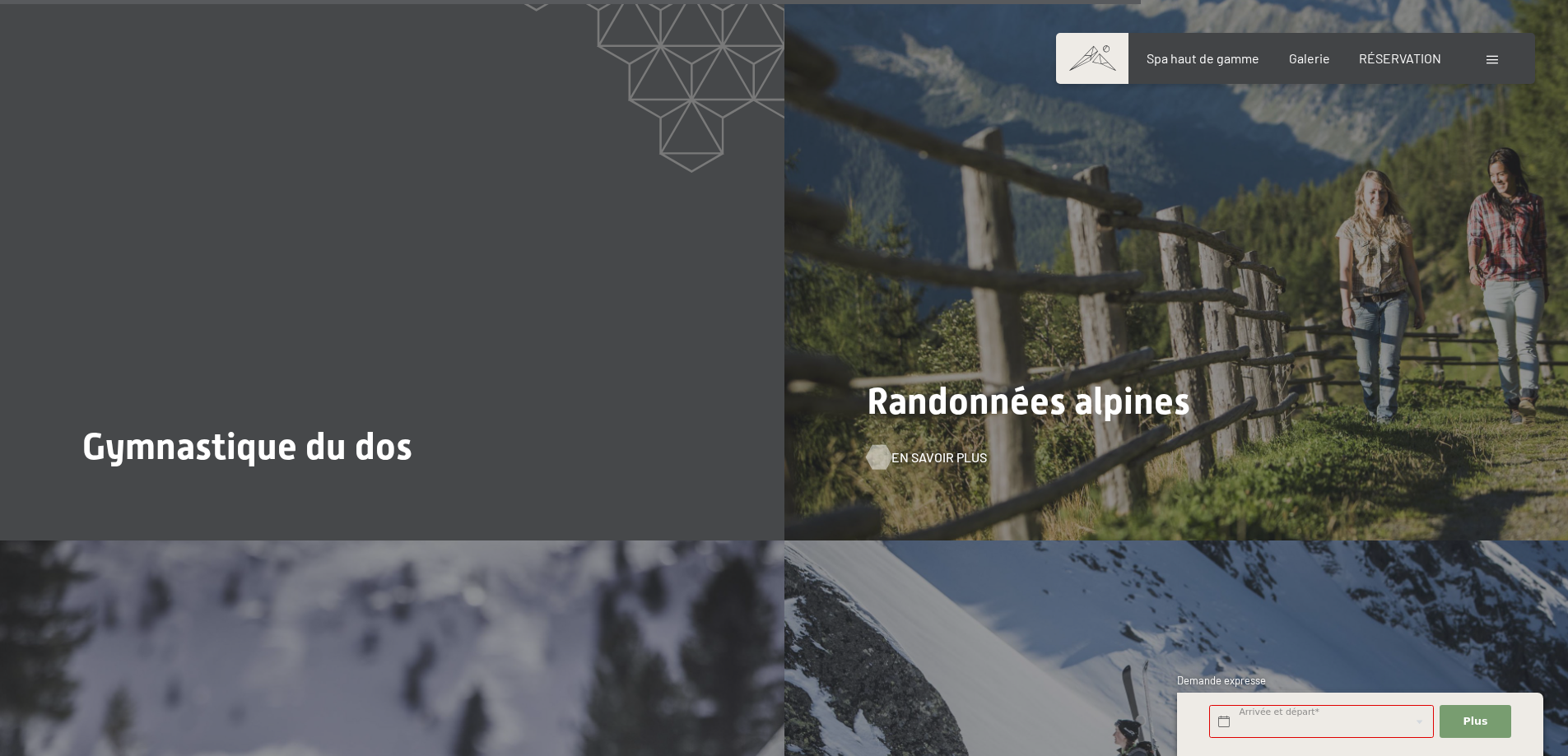
click at [931, 450] on font "En savoir plus" at bounding box center [939, 458] width 95 height 16
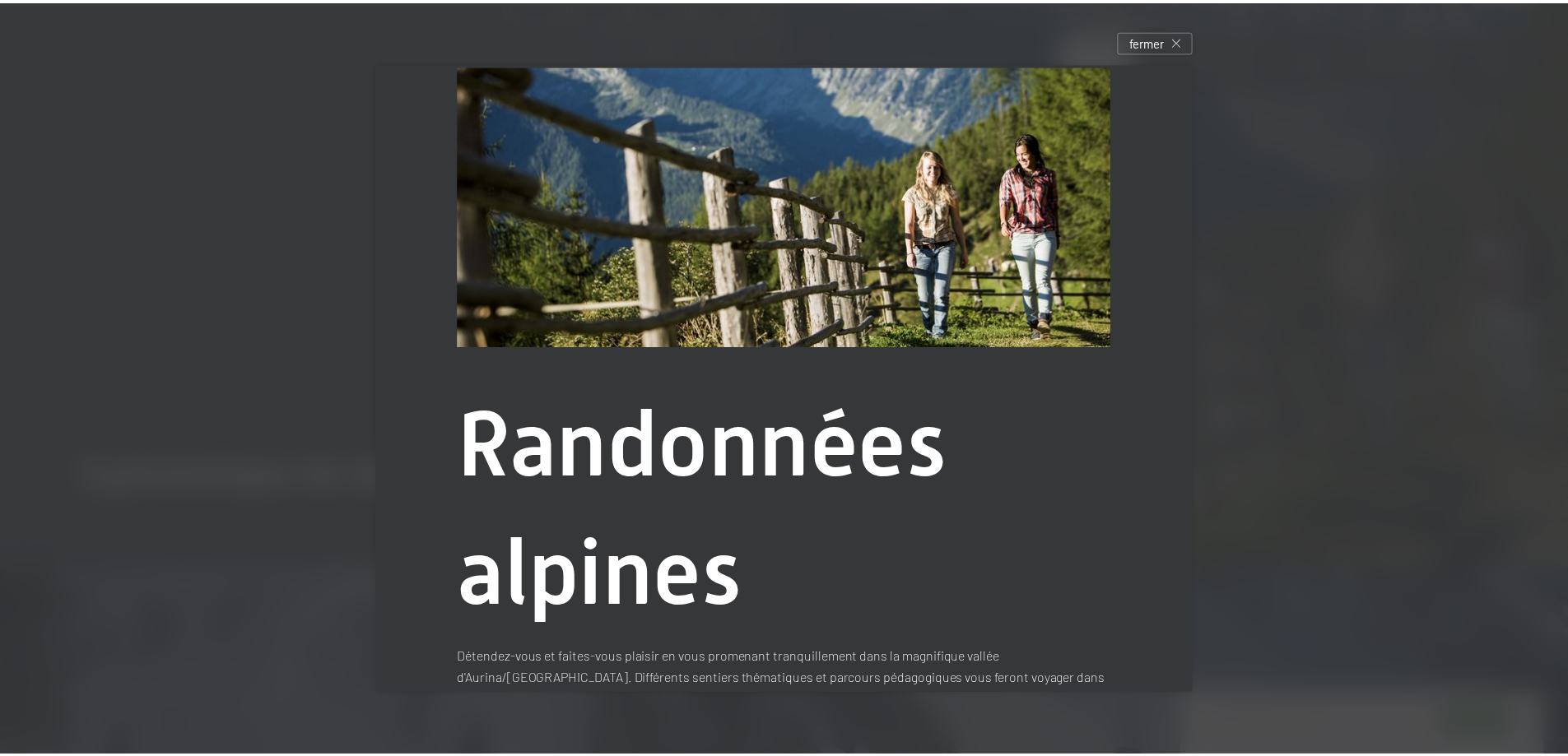
scroll to position [88, 0]
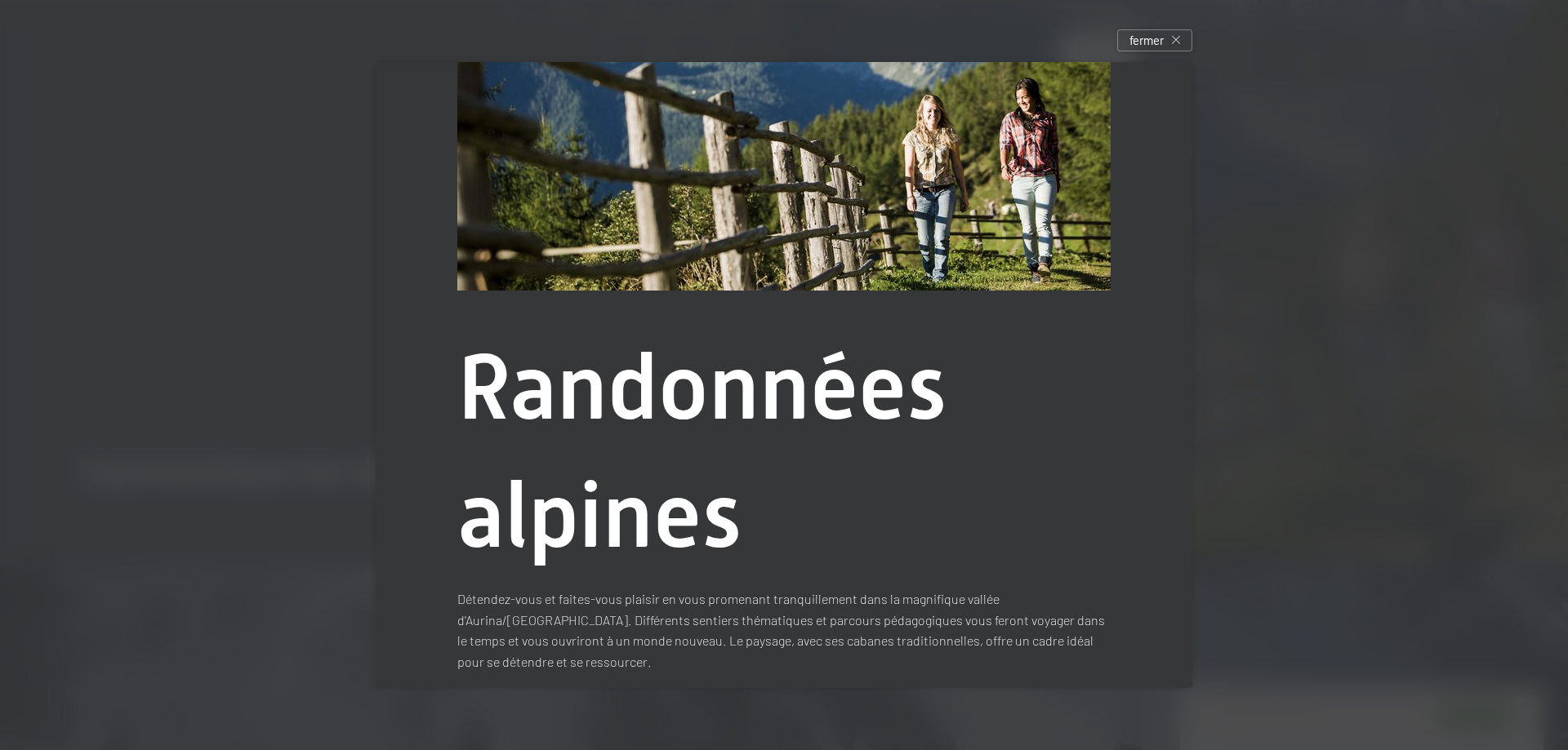
click at [1147, 53] on div "Randonnées alpines Détendez-vous et faites-vous plaisir en vous promenant tranq…" at bounding box center [783, 375] width 865 height 675
click at [1159, 38] on font "fermer" at bounding box center [1145, 39] width 34 height 15
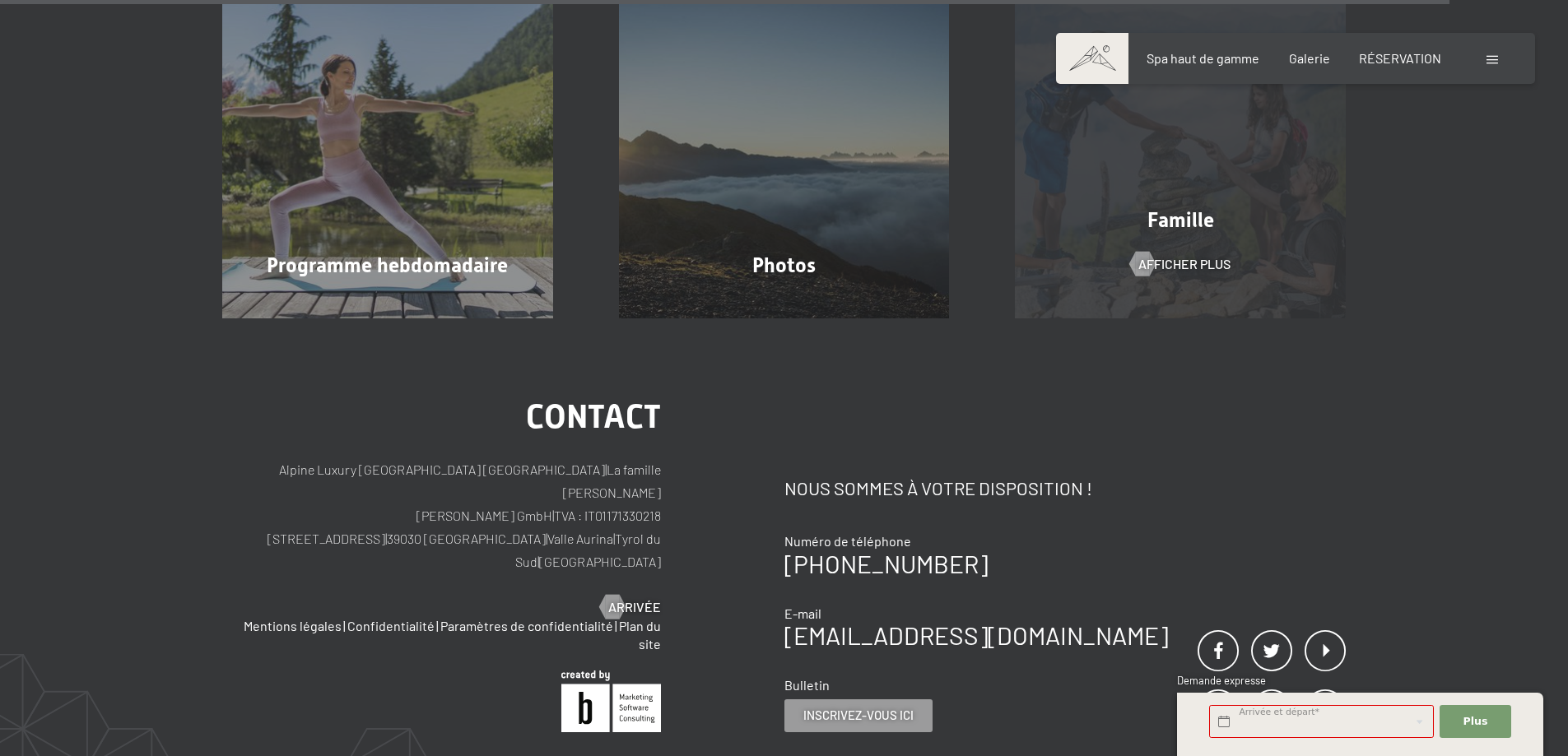
scroll to position [7160, 0]
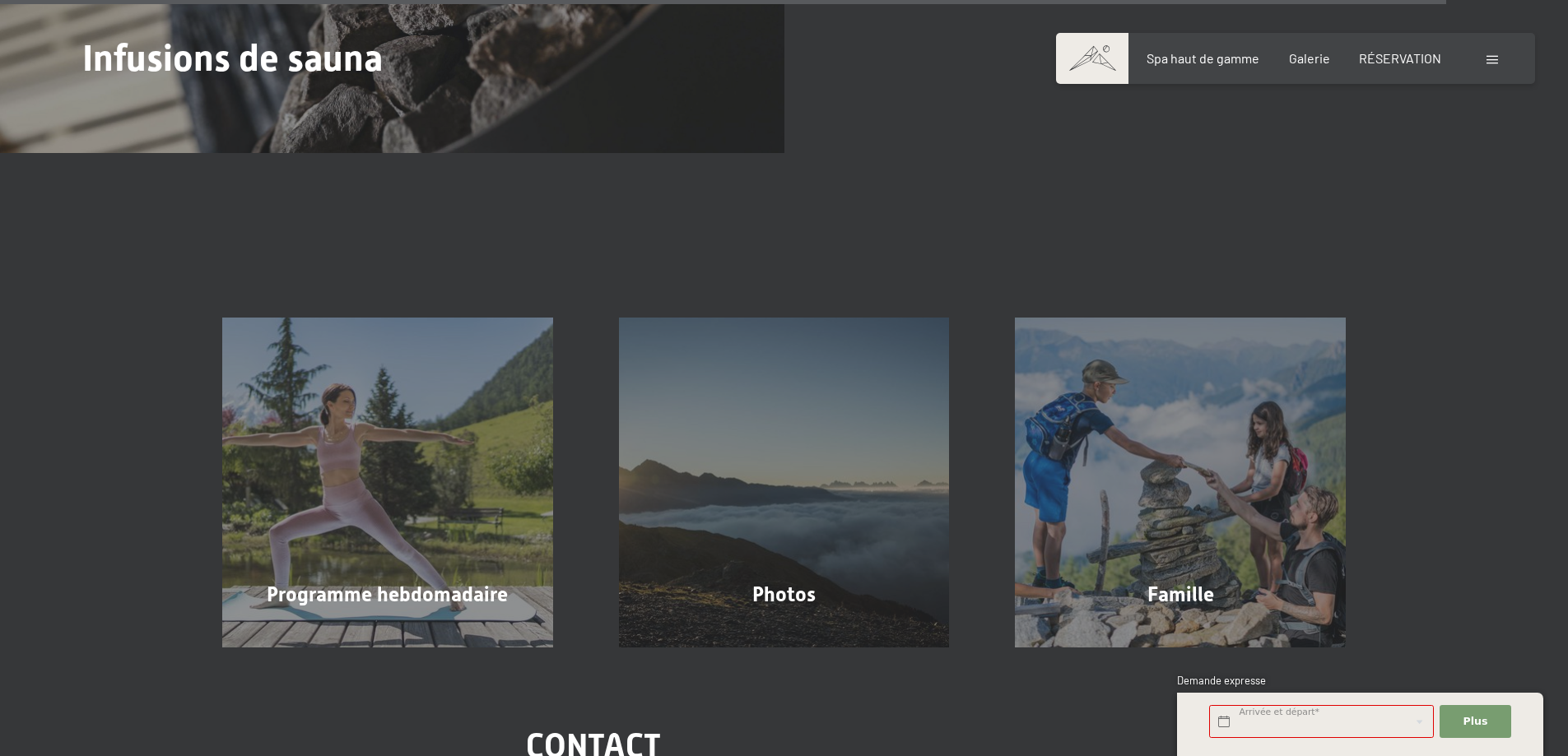
click at [1493, 58] on span at bounding box center [1492, 60] width 11 height 8
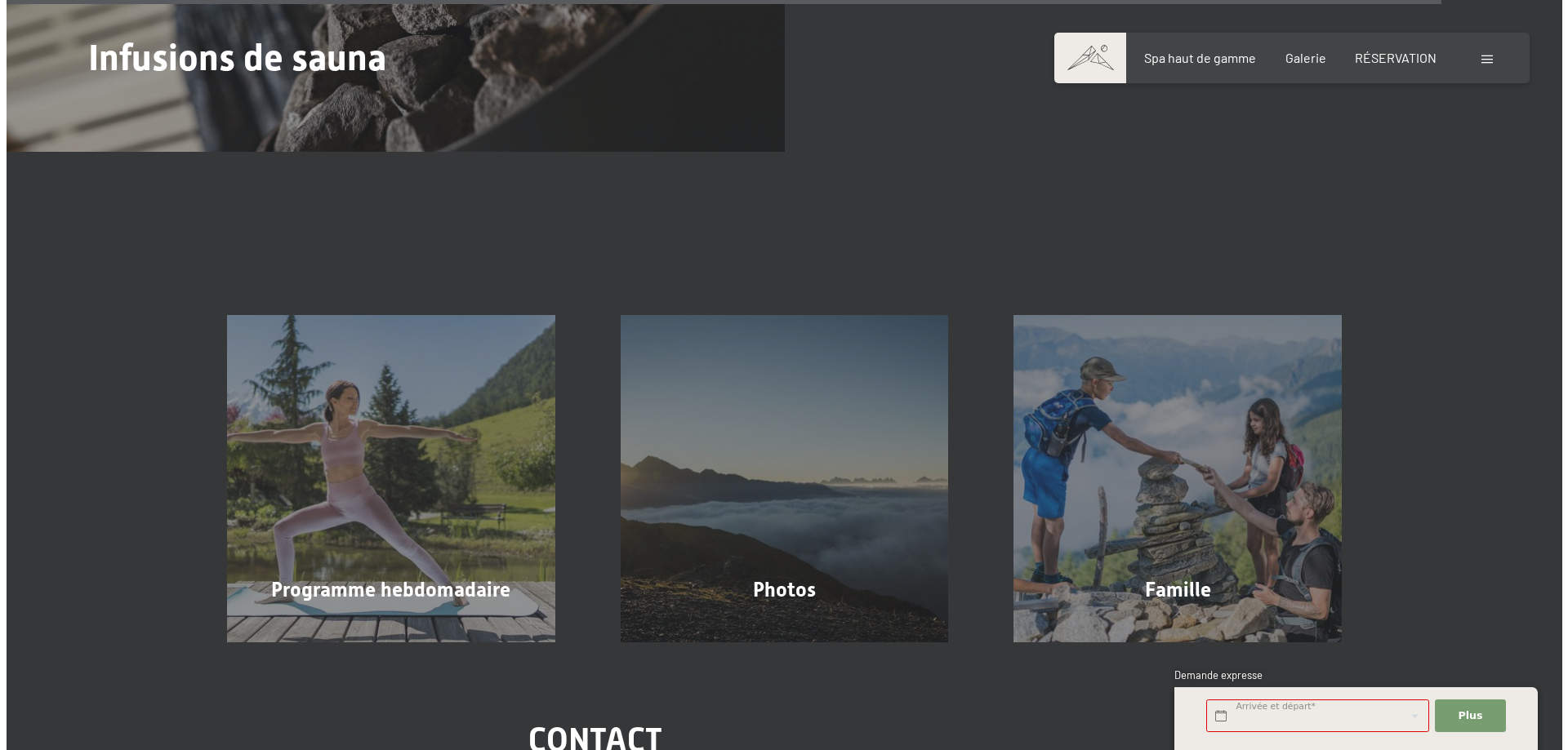
scroll to position [7135, 0]
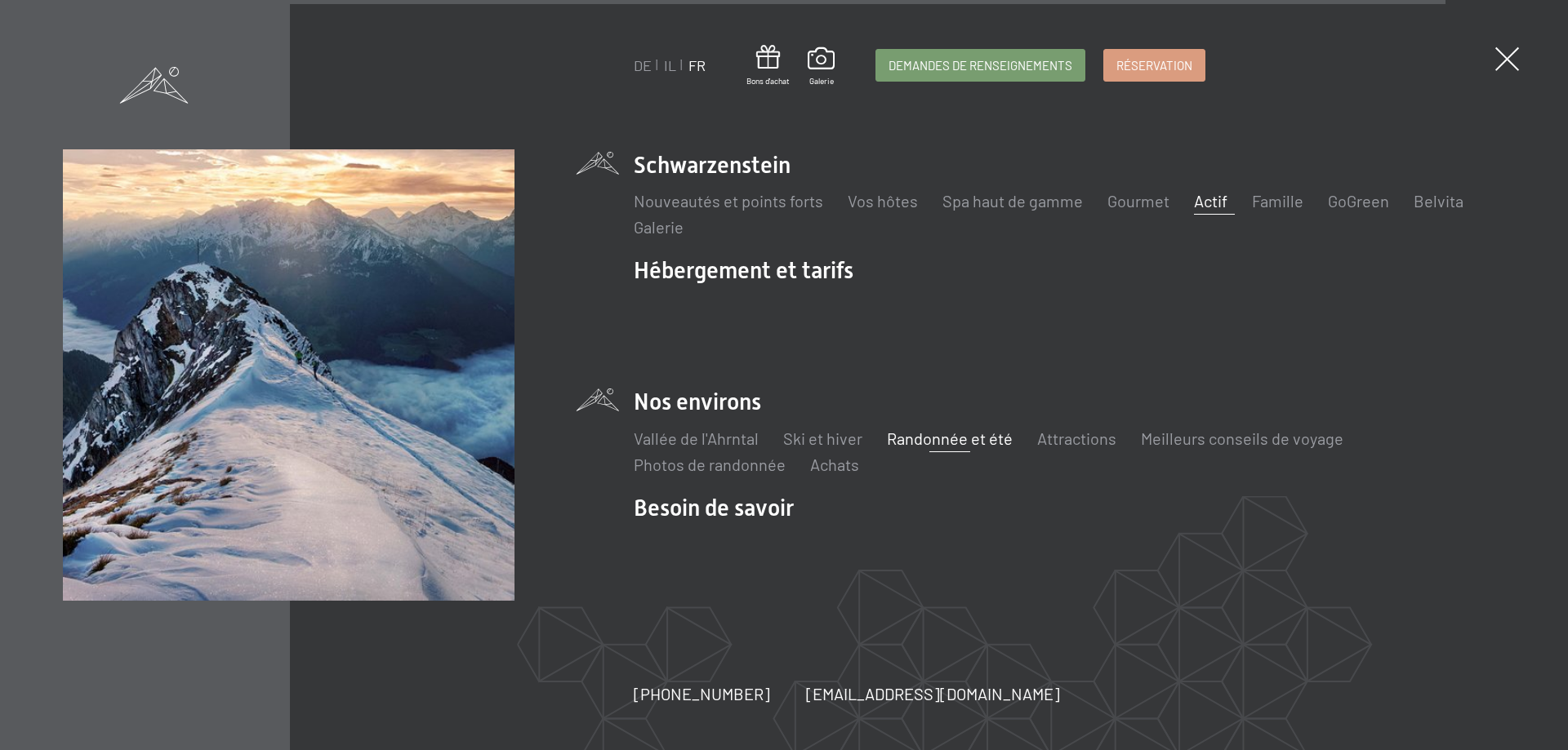
click at [936, 441] on font "Randonnée et été" at bounding box center [950, 438] width 126 height 19
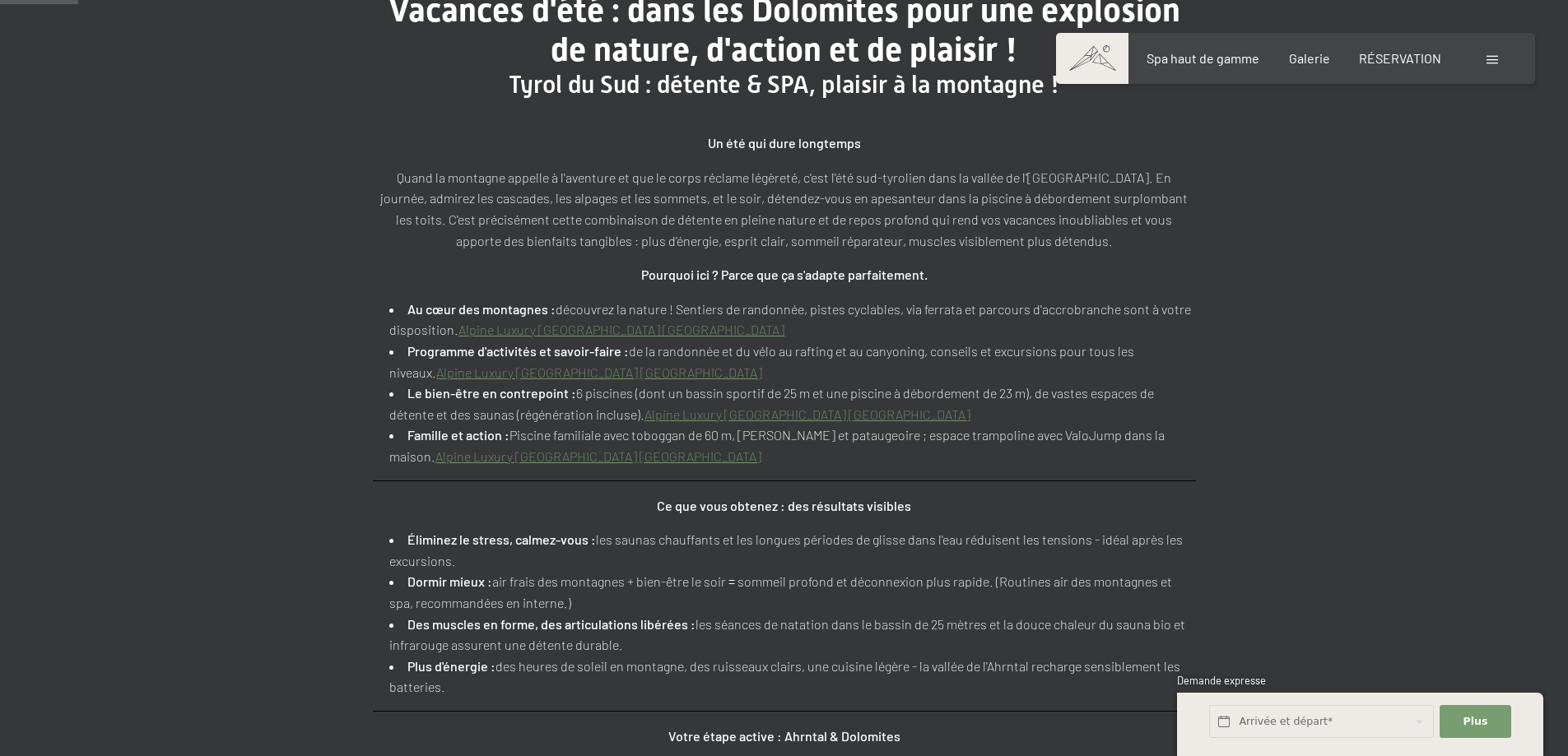
click at [489, 374] on font "Alpine Luxury [GEOGRAPHIC_DATA] [GEOGRAPHIC_DATA]" at bounding box center [600, 372] width 326 height 16
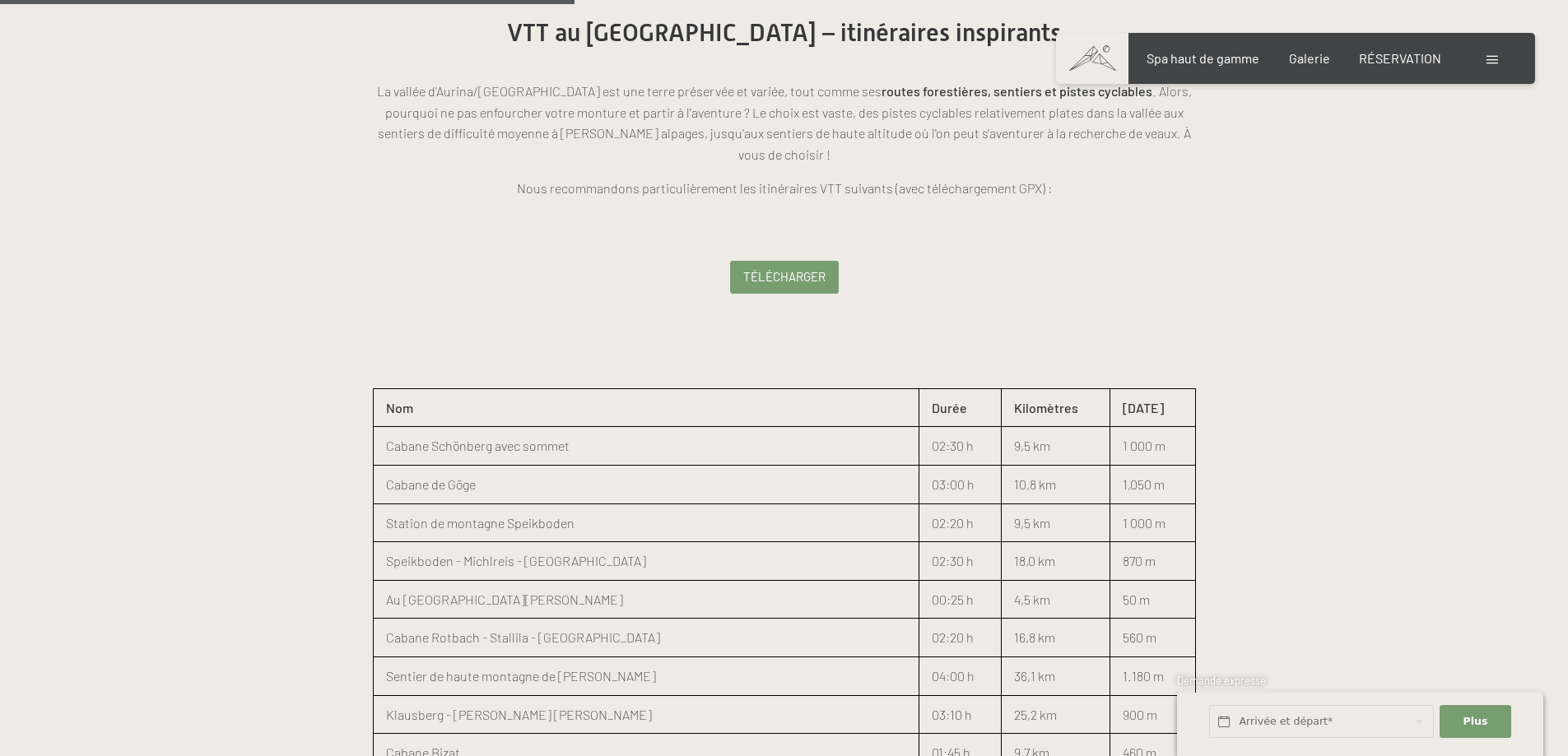
scroll to position [1853, 0]
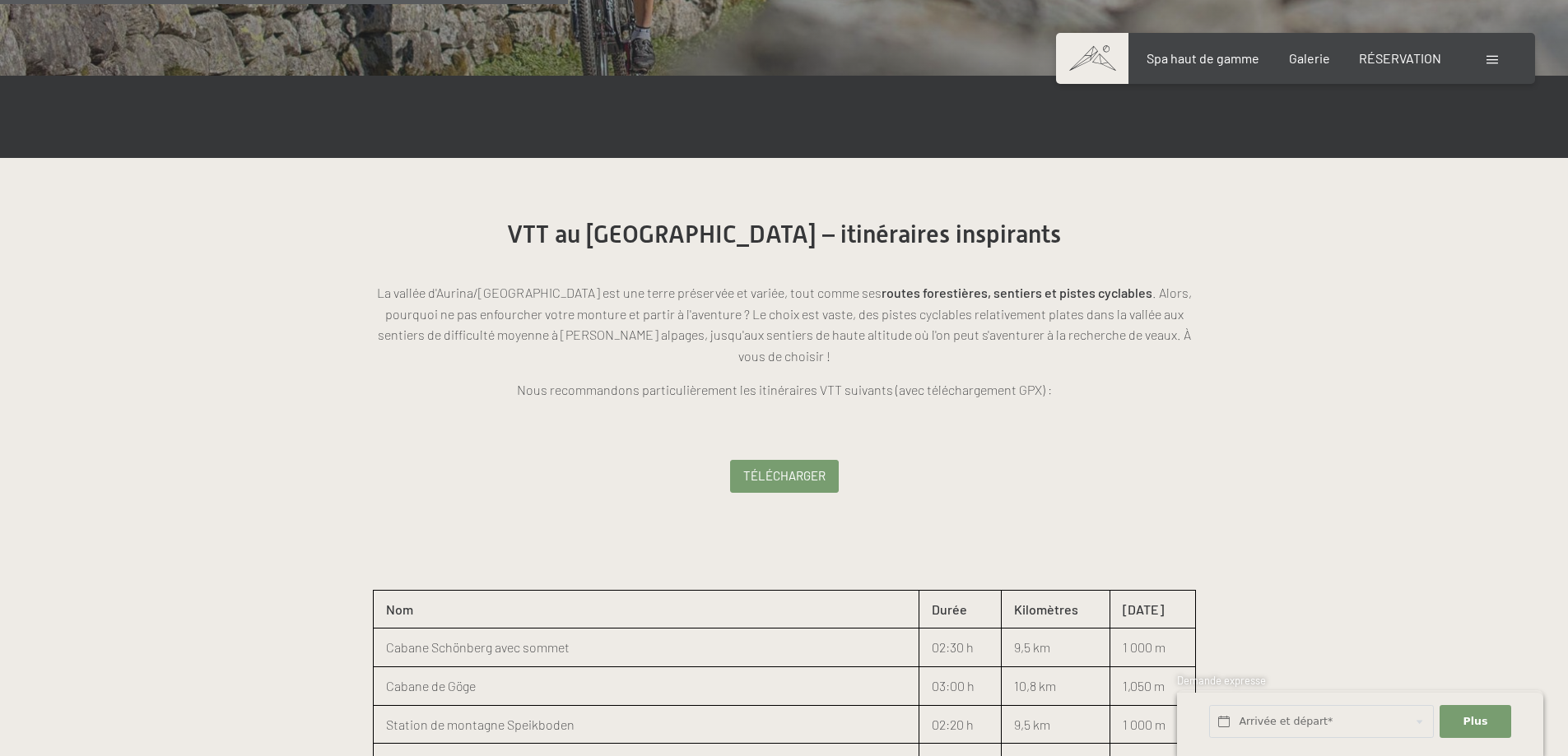
click at [769, 468] on font "Télécharger" at bounding box center [784, 475] width 83 height 15
